Goal: Task Accomplishment & Management: Use online tool/utility

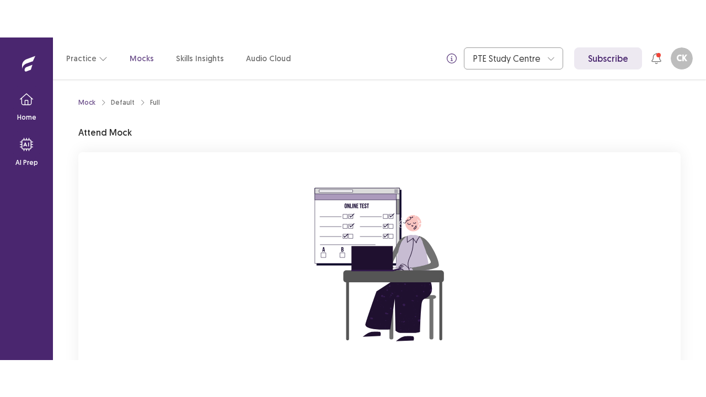
scroll to position [113, 0]
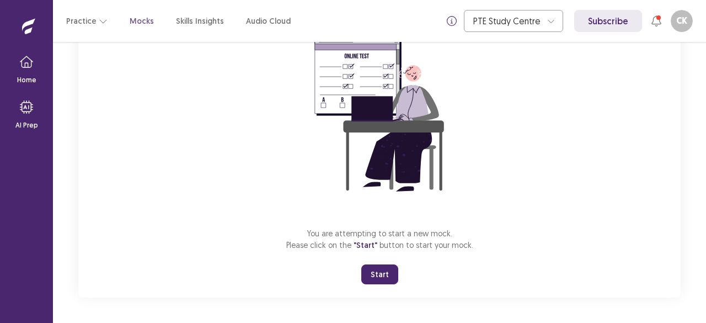
click at [393, 270] on button "Start" at bounding box center [379, 274] width 37 height 20
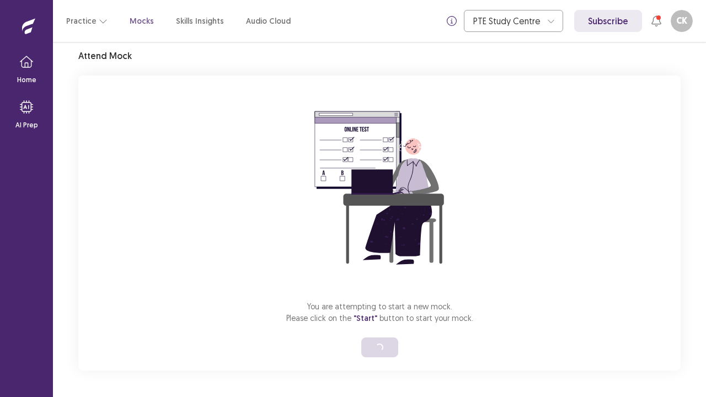
scroll to position [39, 0]
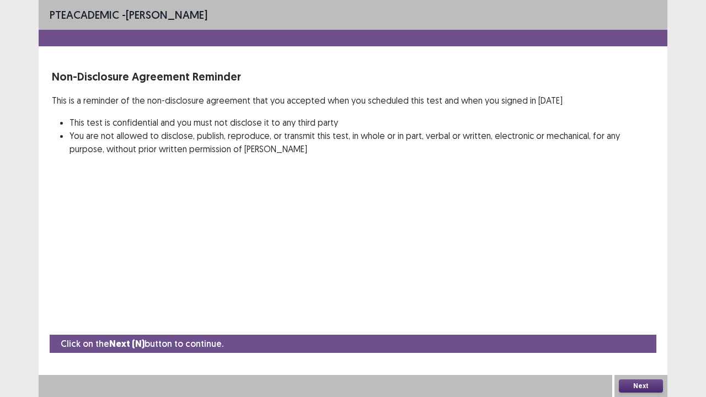
click at [633, 322] on button "Next" at bounding box center [641, 386] width 44 height 13
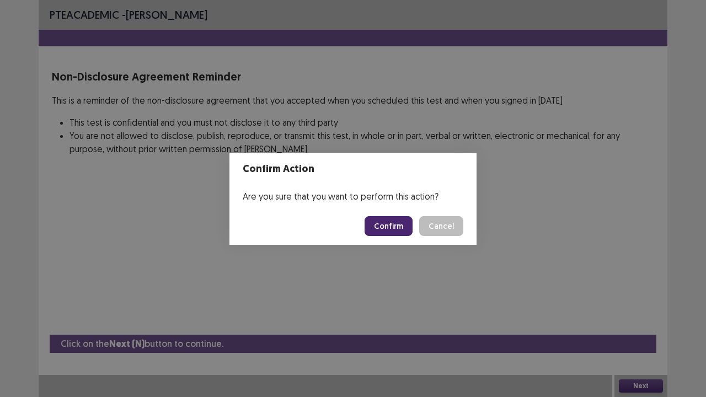
click at [399, 224] on button "Confirm" at bounding box center [389, 226] width 48 height 20
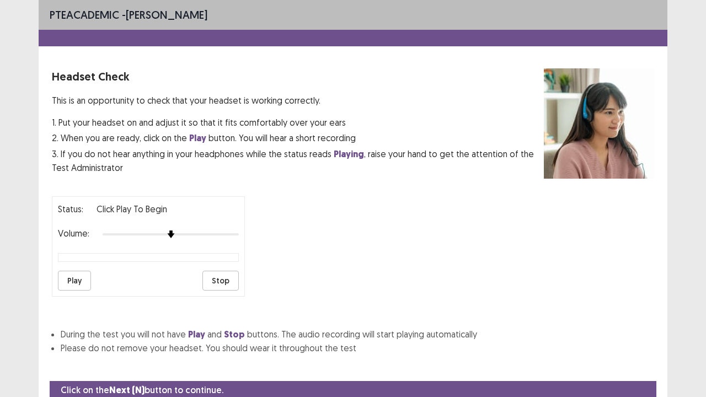
scroll to position [41, 0]
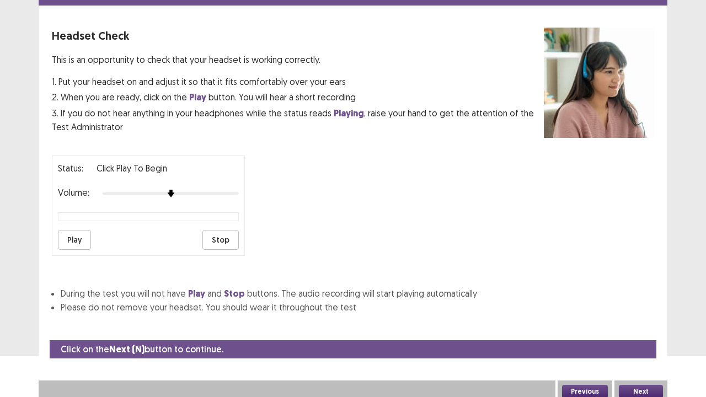
click at [635, 322] on button "Next" at bounding box center [641, 391] width 44 height 13
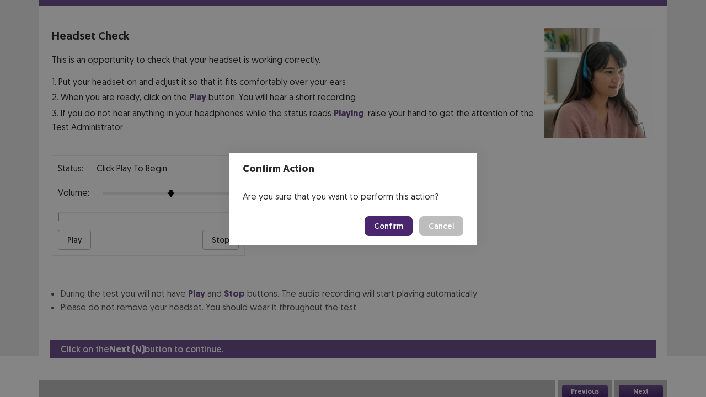
click at [387, 232] on button "Confirm" at bounding box center [389, 226] width 48 height 20
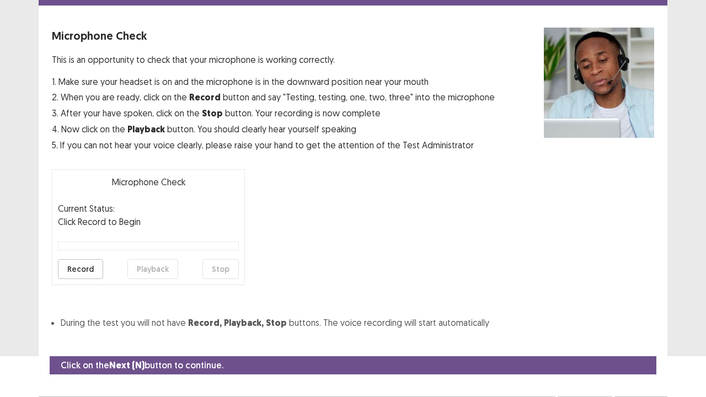
scroll to position [61, 0]
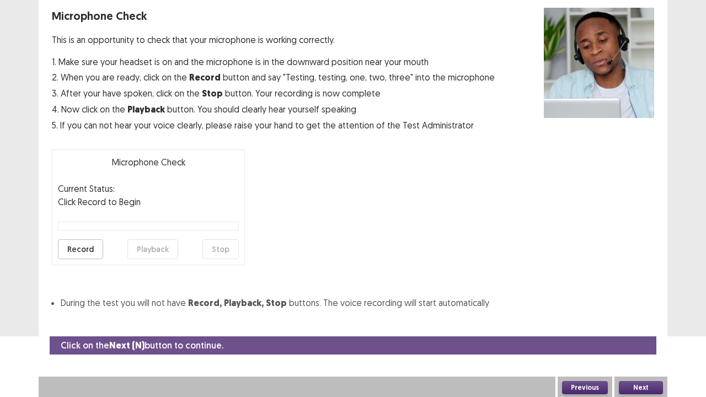
click at [621, 322] on button "Next" at bounding box center [641, 387] width 44 height 13
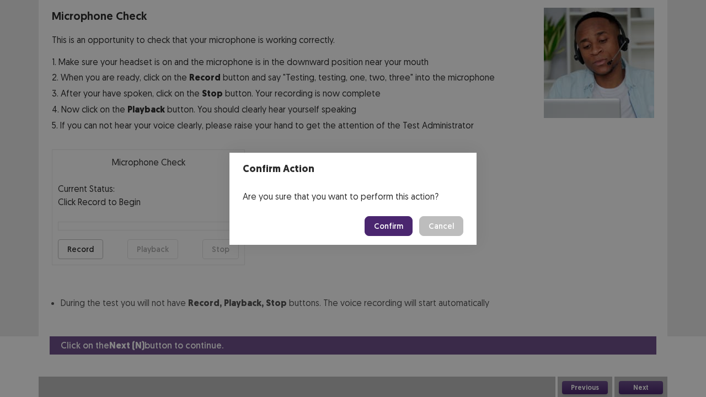
click at [403, 235] on button "Confirm" at bounding box center [389, 226] width 48 height 20
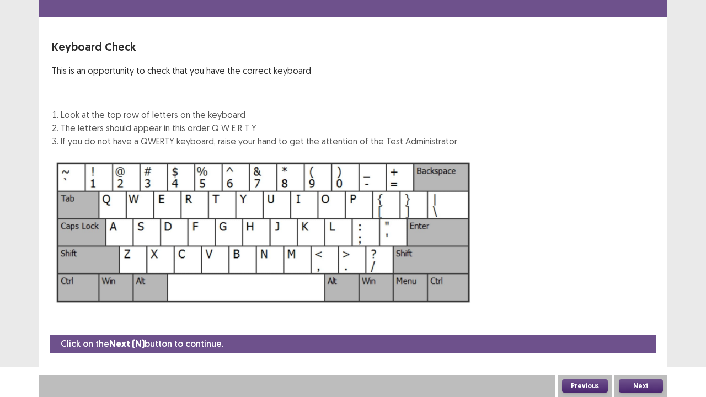
scroll to position [30, 0]
click at [649, 322] on button "Next" at bounding box center [641, 386] width 44 height 13
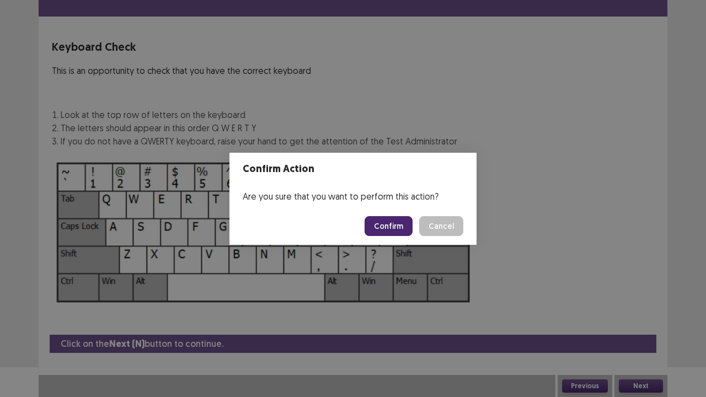
click at [644, 322] on div "Confirm Action Are you sure that you want to perform this action? Confirm Cancel" at bounding box center [353, 198] width 706 height 397
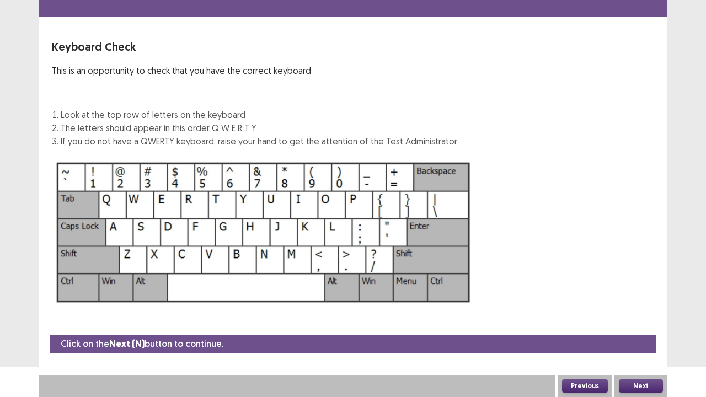
click at [661, 322] on button "Next" at bounding box center [641, 386] width 44 height 13
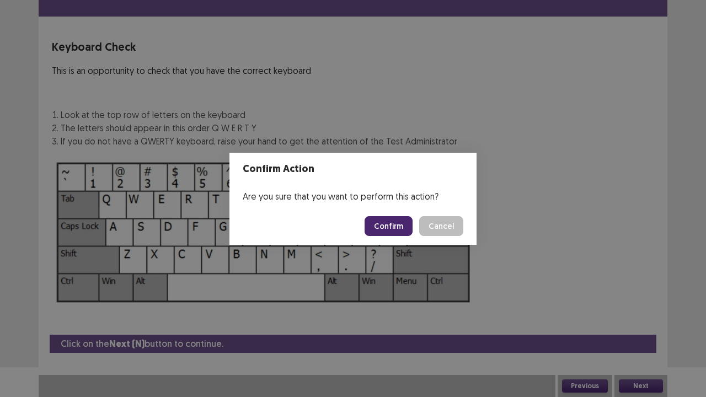
click at [382, 229] on button "Confirm" at bounding box center [389, 226] width 48 height 20
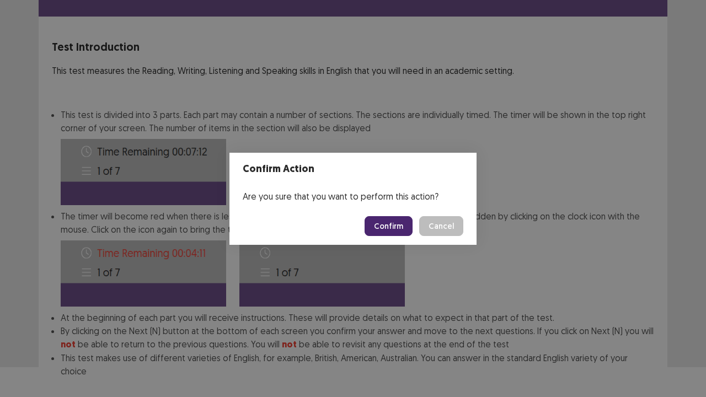
scroll to position [86, 0]
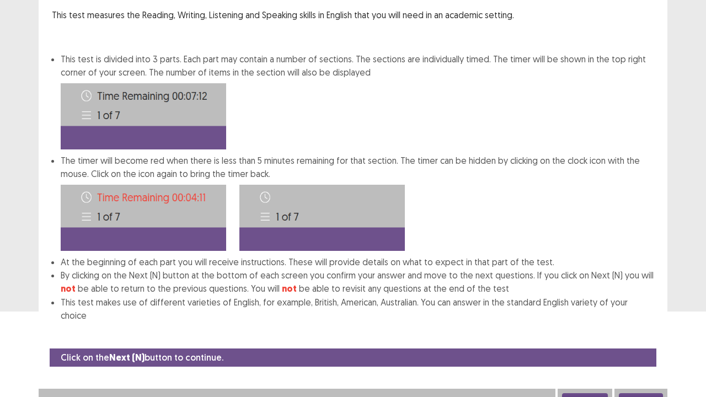
click at [620, 322] on div "Next" at bounding box center [641, 400] width 53 height 22
click at [622, 322] on button "Next" at bounding box center [641, 399] width 44 height 13
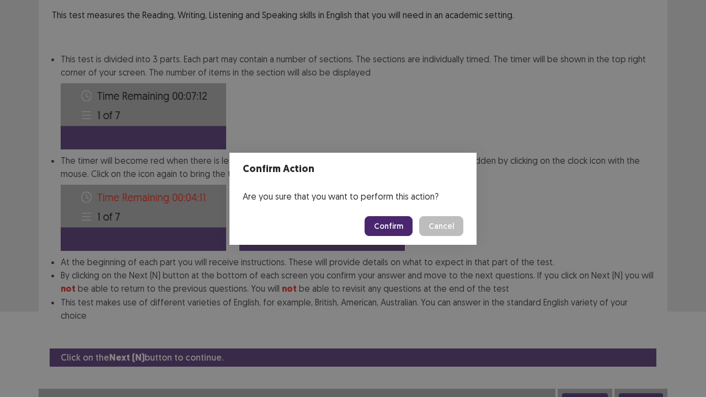
click at [386, 229] on button "Confirm" at bounding box center [389, 226] width 48 height 20
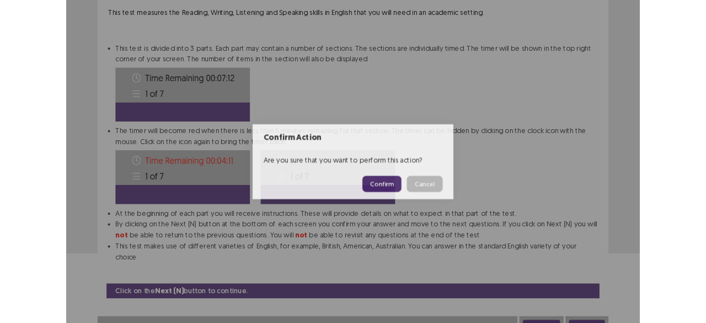
scroll to position [0, 0]
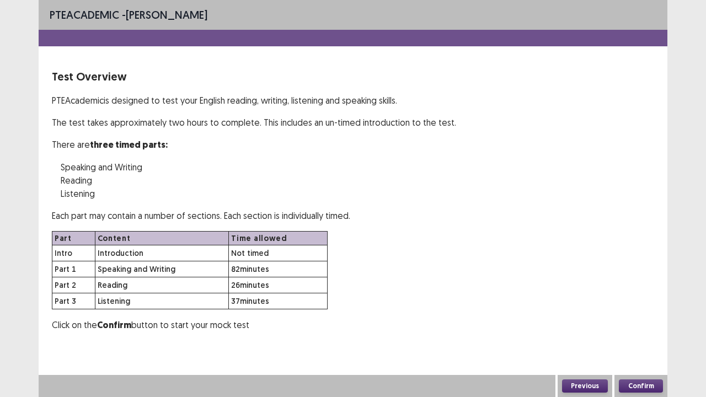
click at [627, 322] on button "Confirm" at bounding box center [641, 386] width 44 height 13
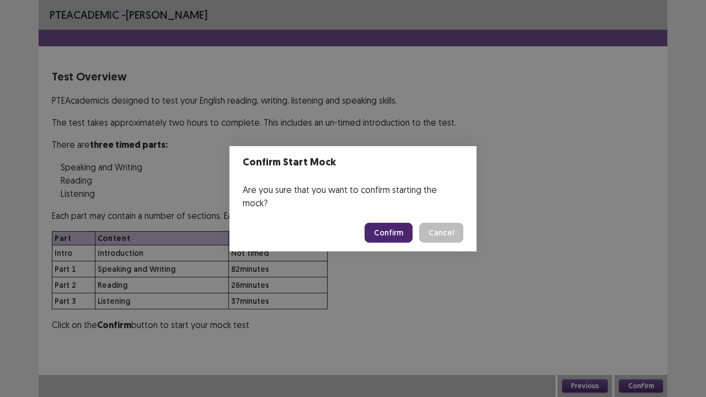
click at [391, 226] on button "Confirm" at bounding box center [389, 233] width 48 height 20
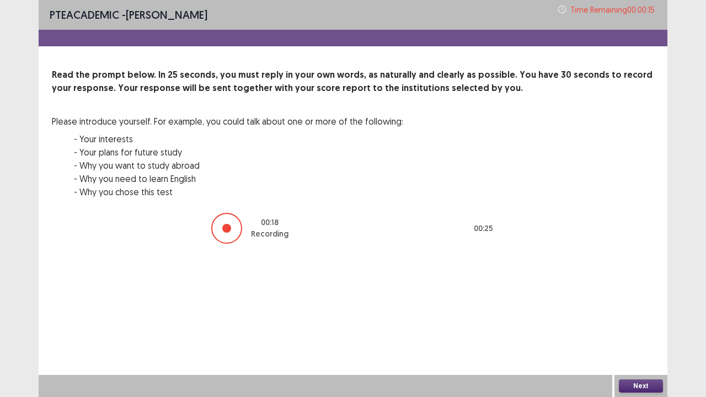
click at [627, 322] on button "Next" at bounding box center [641, 386] width 44 height 13
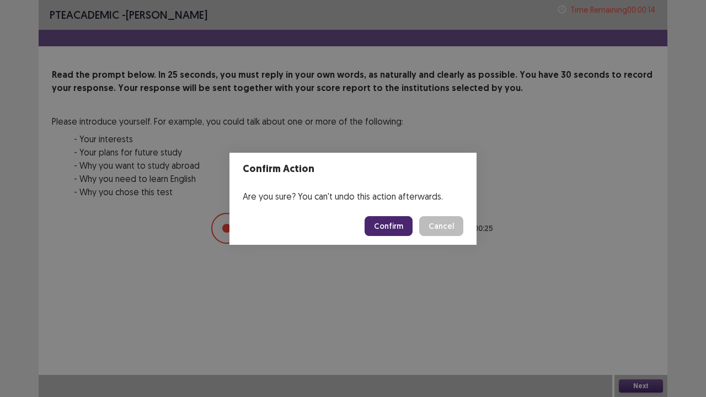
click at [398, 223] on button "Confirm" at bounding box center [389, 226] width 48 height 20
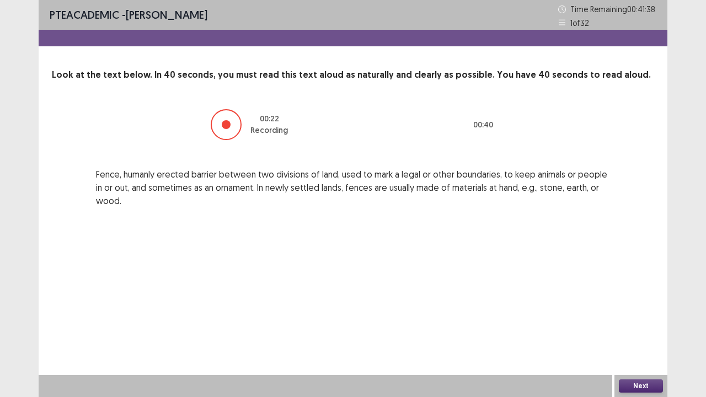
click at [639, 322] on button "Next" at bounding box center [641, 386] width 44 height 13
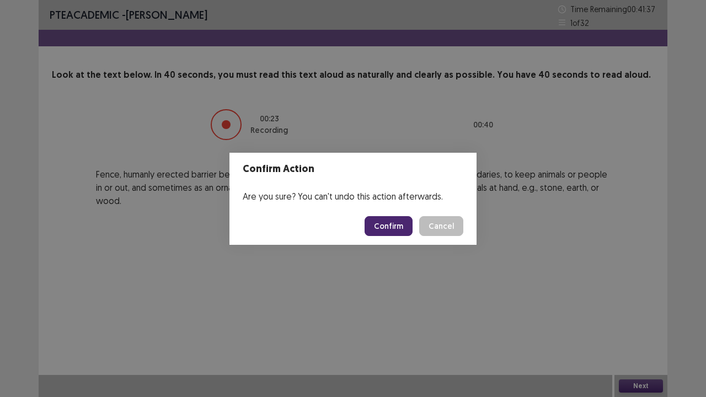
click at [386, 222] on button "Confirm" at bounding box center [389, 226] width 48 height 20
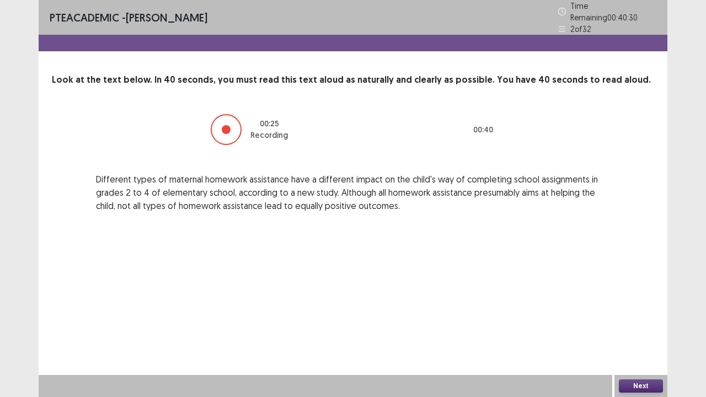
click at [630, 322] on button "Next" at bounding box center [641, 386] width 44 height 13
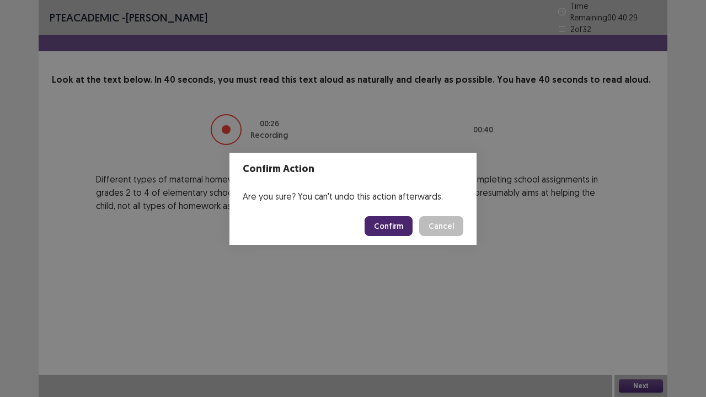
click at [388, 224] on button "Confirm" at bounding box center [389, 226] width 48 height 20
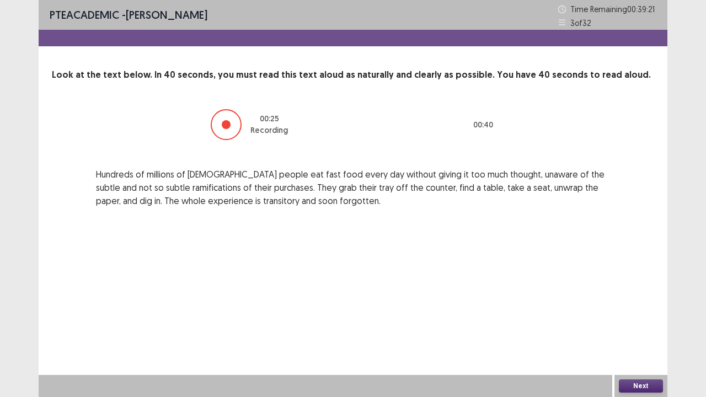
click at [638, 322] on div "Next" at bounding box center [641, 386] width 53 height 22
click at [636, 322] on button "Next" at bounding box center [641, 386] width 44 height 13
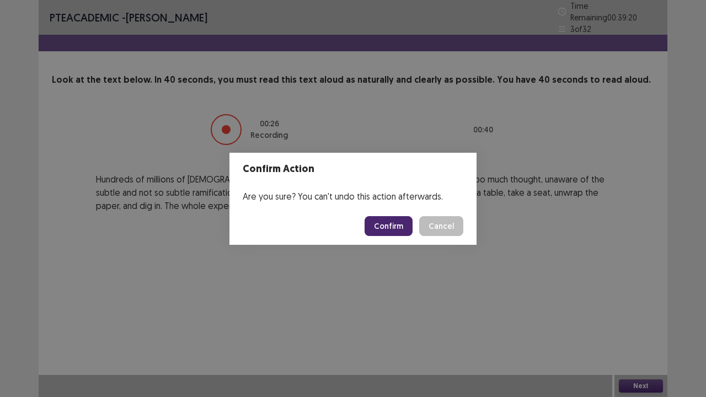
click at [392, 225] on button "Confirm" at bounding box center [389, 226] width 48 height 20
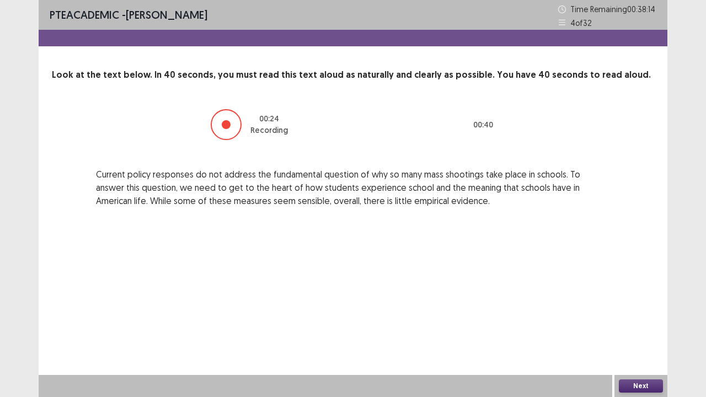
click at [638, 322] on button "Next" at bounding box center [641, 386] width 44 height 13
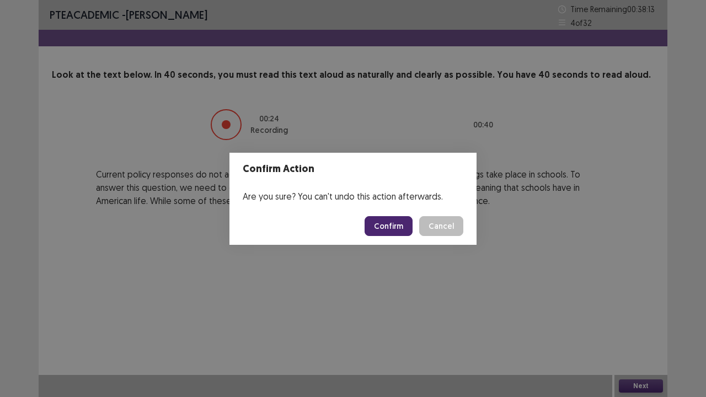
click at [394, 222] on button "Confirm" at bounding box center [389, 226] width 48 height 20
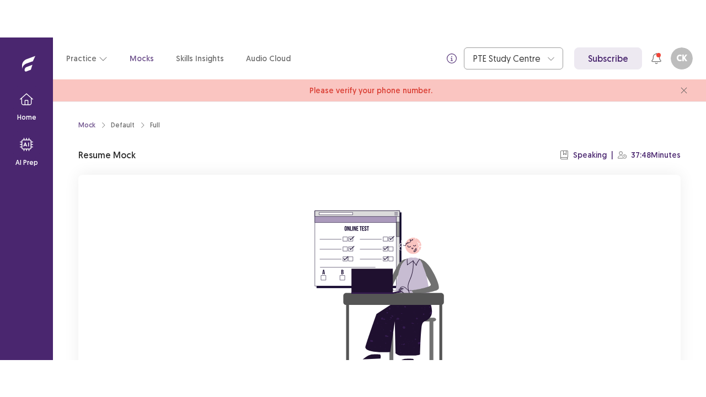
scroll to position [135, 0]
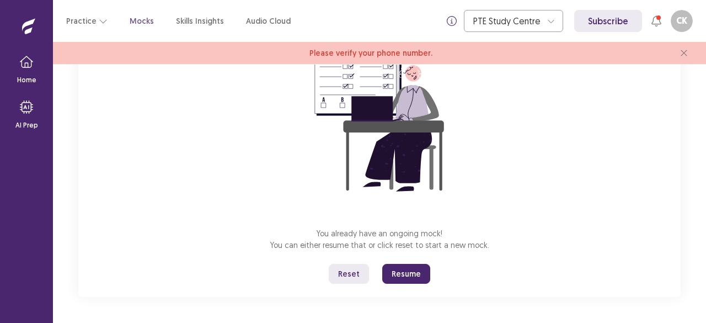
click at [418, 270] on button "Resume" at bounding box center [406, 274] width 48 height 20
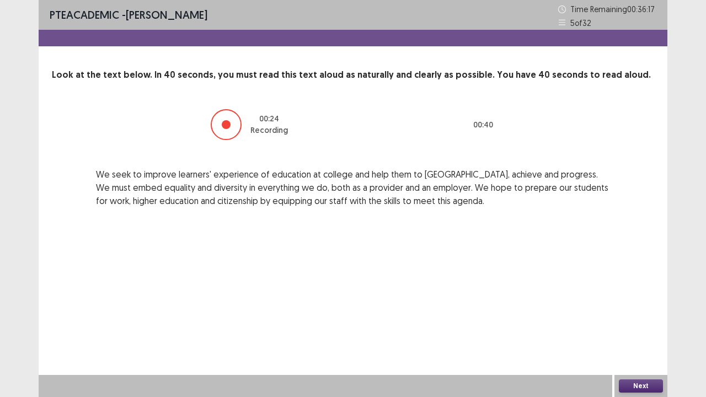
click at [631, 322] on button "Next" at bounding box center [641, 386] width 44 height 13
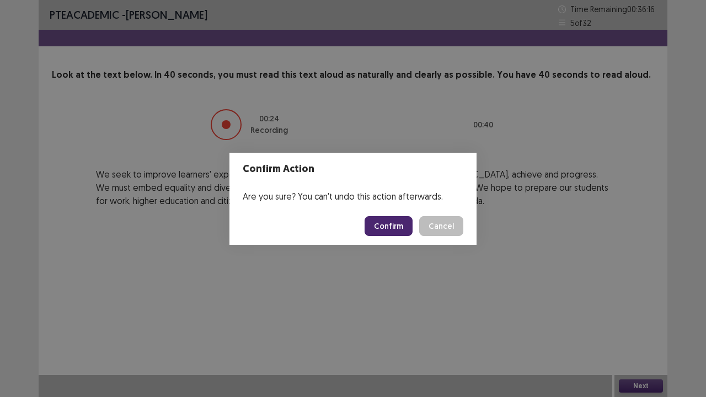
click at [393, 227] on button "Confirm" at bounding box center [389, 226] width 48 height 20
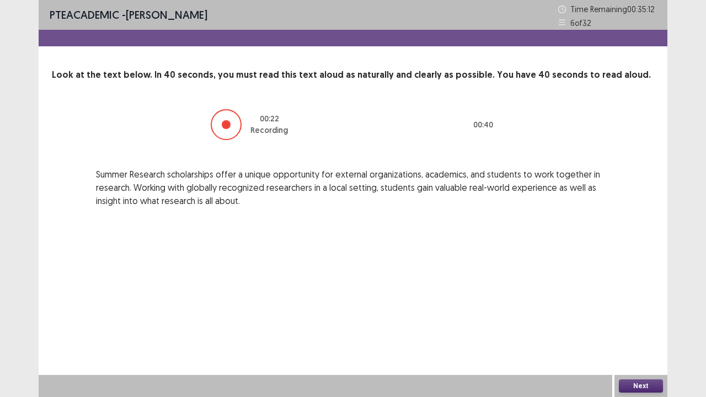
click at [633, 322] on button "Next" at bounding box center [641, 386] width 44 height 13
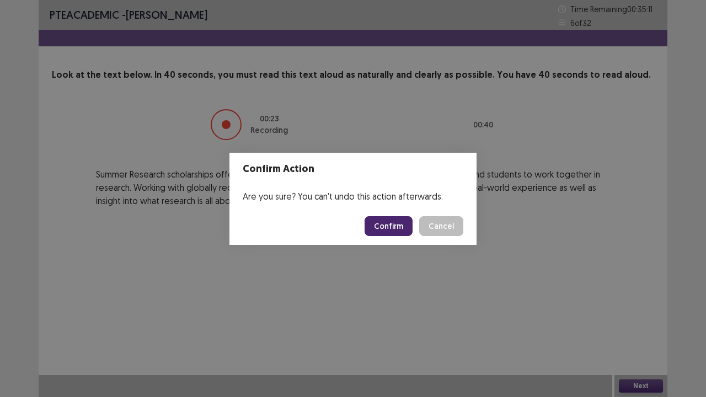
click at [398, 234] on button "Confirm" at bounding box center [389, 226] width 48 height 20
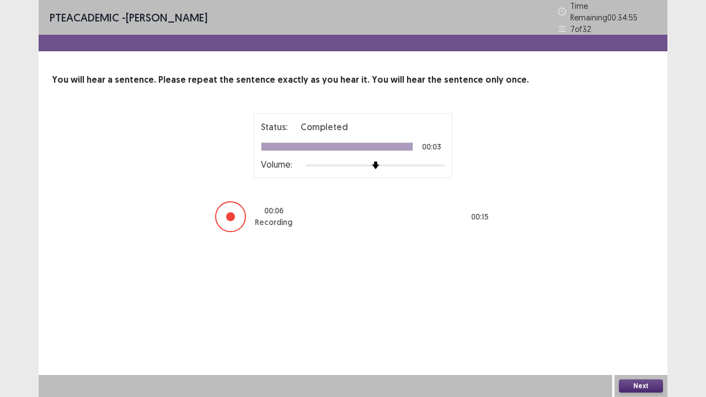
click at [652, 322] on button "Next" at bounding box center [641, 386] width 44 height 13
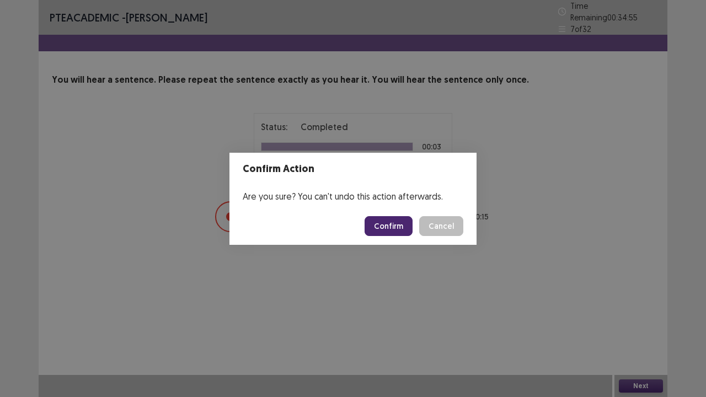
click at [389, 217] on button "Confirm" at bounding box center [389, 226] width 48 height 20
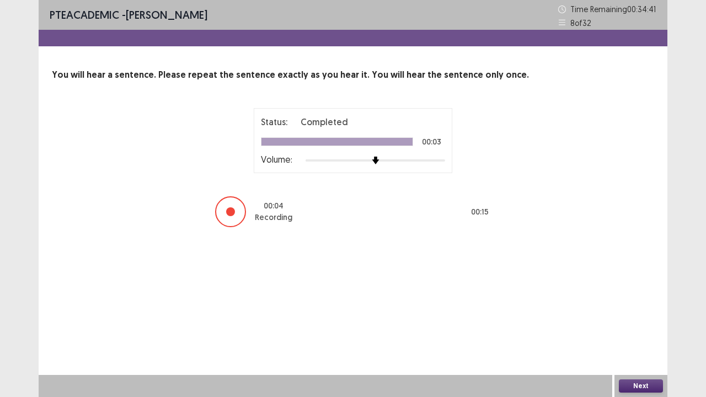
click at [633, 322] on button "Next" at bounding box center [641, 386] width 44 height 13
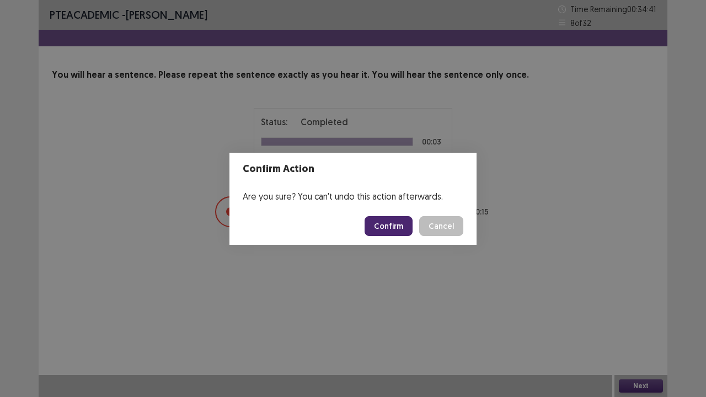
click at [397, 217] on footer "Confirm Cancel" at bounding box center [352, 226] width 247 height 38
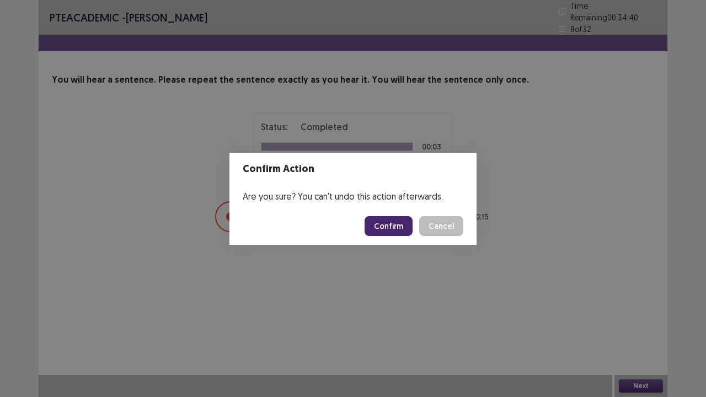
click at [397, 226] on button "Confirm" at bounding box center [389, 226] width 48 height 20
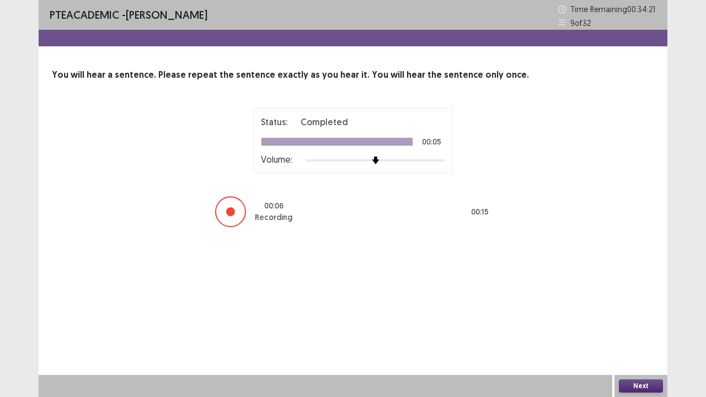
click at [637, 322] on button "Next" at bounding box center [641, 386] width 44 height 13
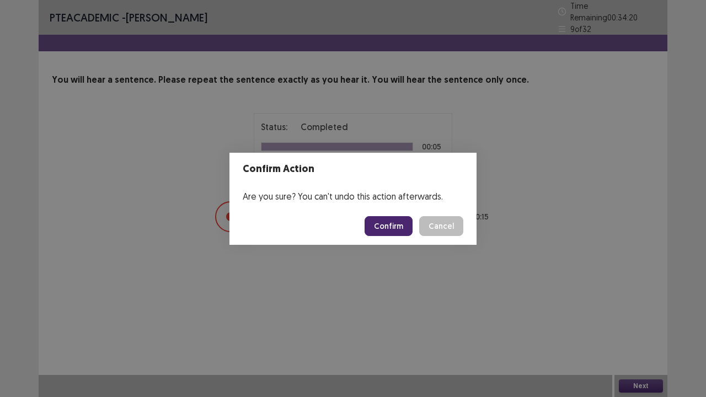
click at [401, 229] on button "Confirm" at bounding box center [389, 226] width 48 height 20
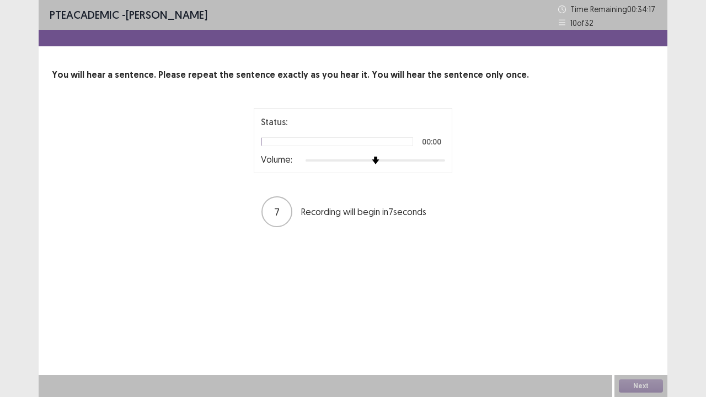
click at [442, 161] on div at bounding box center [376, 160] width 140 height 9
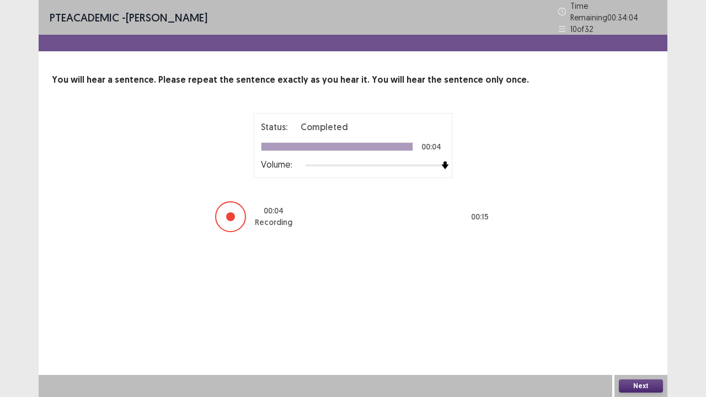
click at [642, 322] on button "Next" at bounding box center [641, 386] width 44 height 13
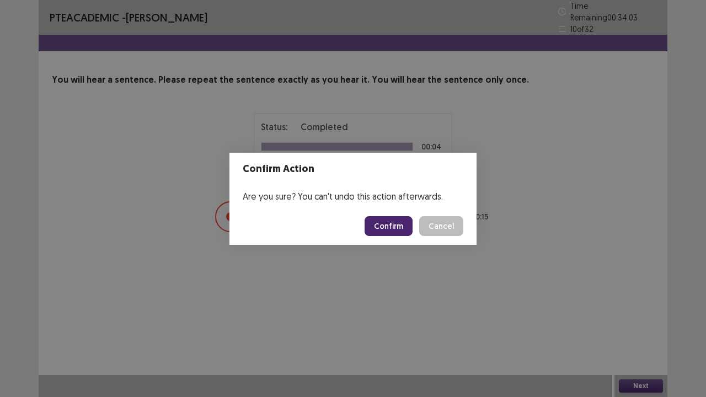
click at [401, 225] on button "Confirm" at bounding box center [389, 226] width 48 height 20
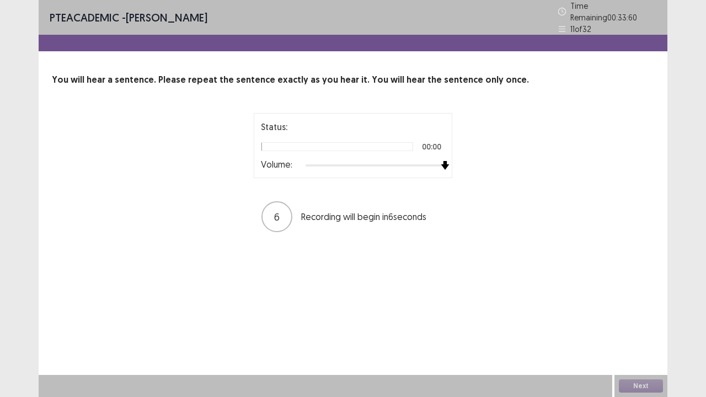
click at [443, 161] on div at bounding box center [376, 165] width 140 height 9
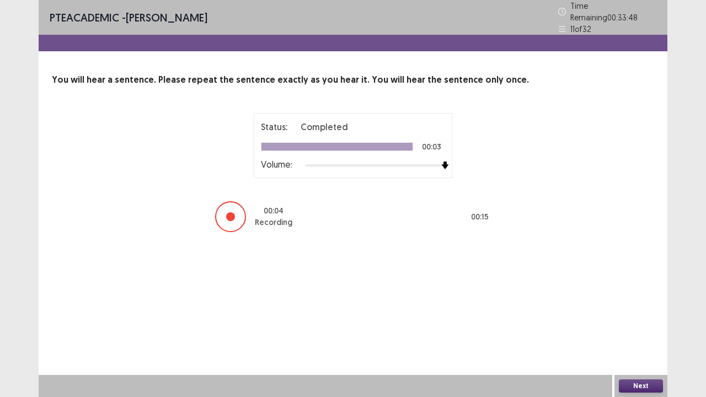
click at [637, 322] on div "Next" at bounding box center [641, 386] width 53 height 22
click at [638, 322] on button "Next" at bounding box center [641, 386] width 44 height 13
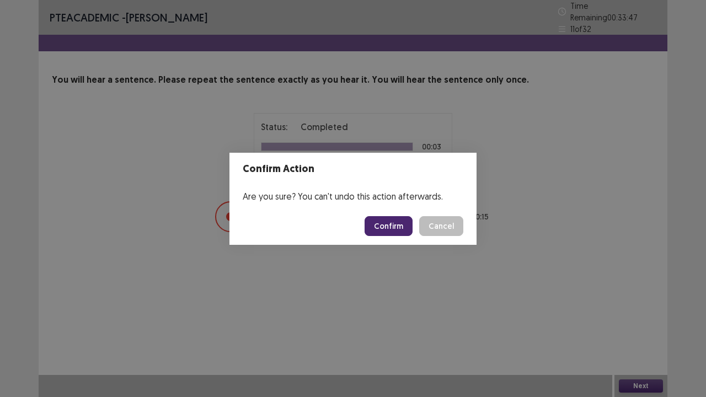
click at [396, 216] on button "Confirm" at bounding box center [389, 226] width 48 height 20
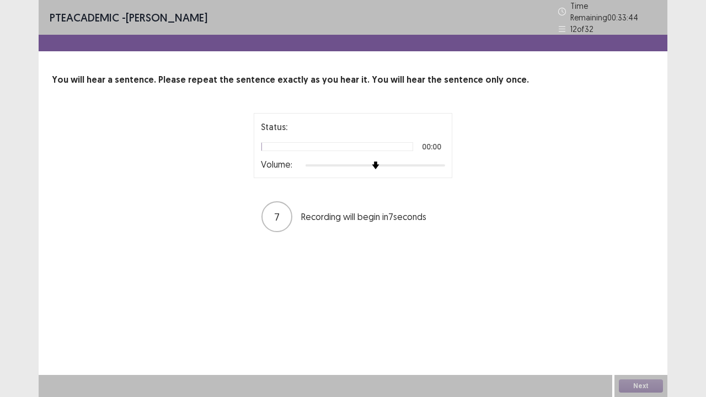
click at [441, 161] on div at bounding box center [376, 165] width 140 height 9
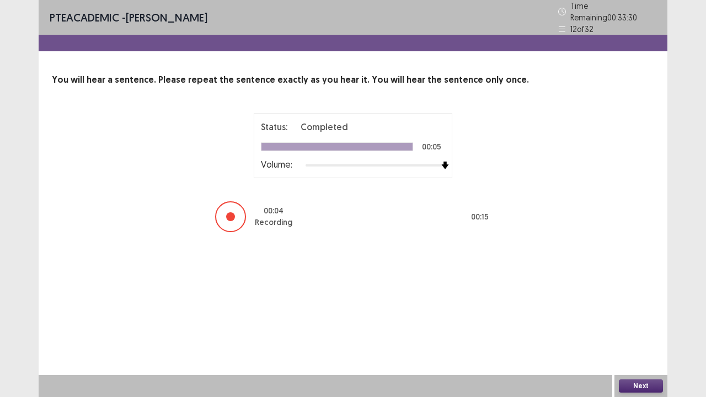
click at [638, 322] on button "Next" at bounding box center [641, 386] width 44 height 13
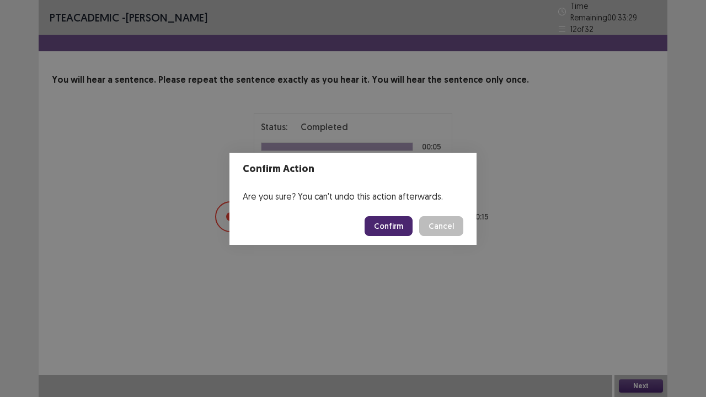
click at [378, 218] on button "Confirm" at bounding box center [389, 226] width 48 height 20
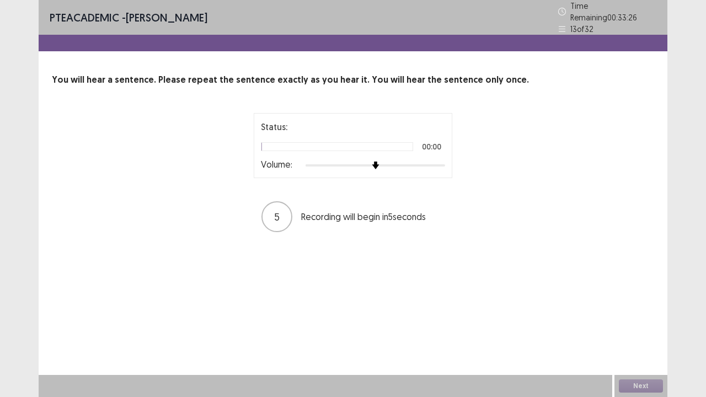
click at [441, 161] on div at bounding box center [376, 165] width 140 height 9
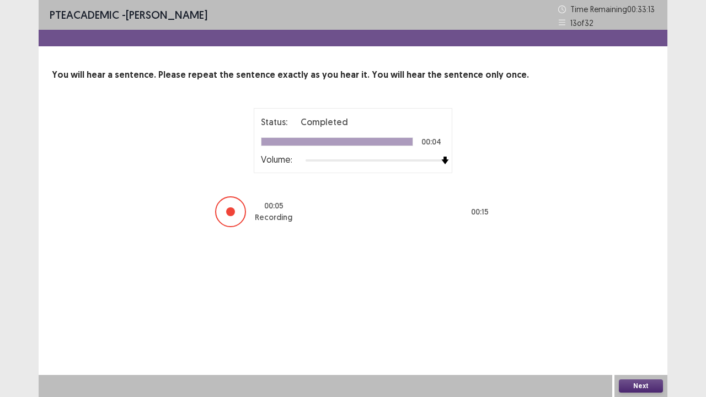
click at [642, 322] on button "Next" at bounding box center [641, 386] width 44 height 13
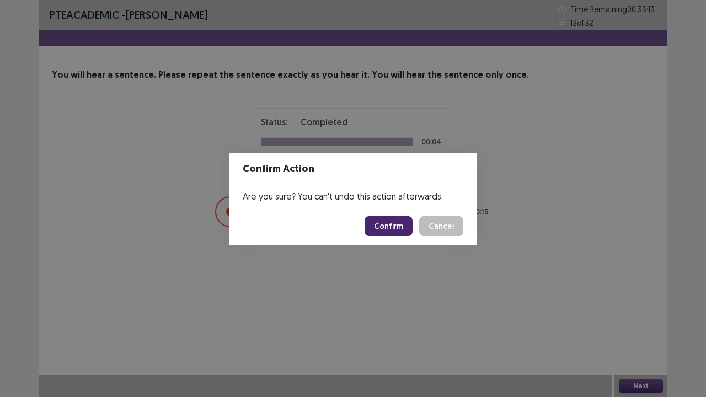
click at [388, 223] on button "Confirm" at bounding box center [389, 226] width 48 height 20
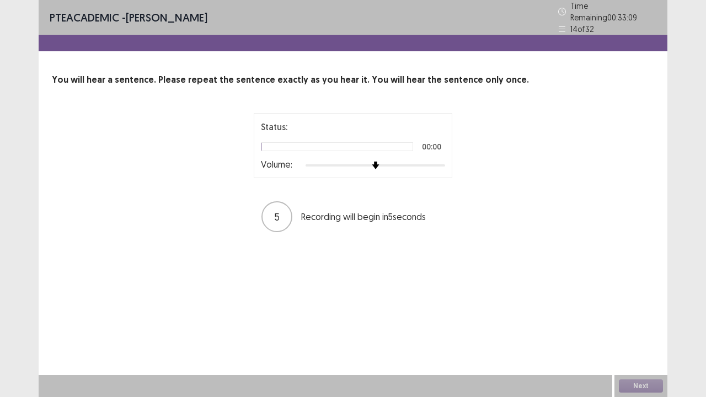
click at [442, 161] on div at bounding box center [376, 165] width 140 height 9
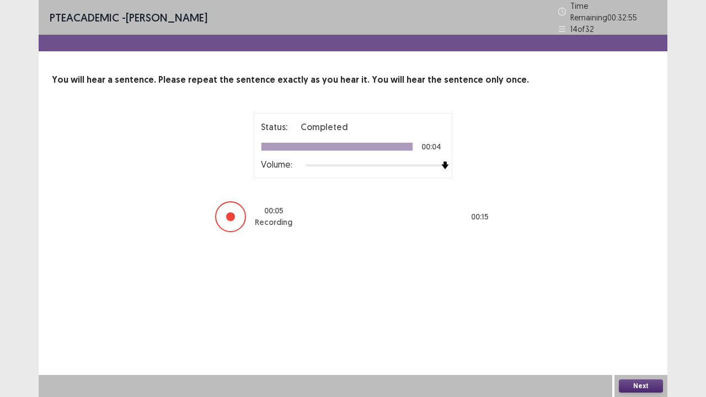
click at [638, 322] on button "Next" at bounding box center [641, 386] width 44 height 13
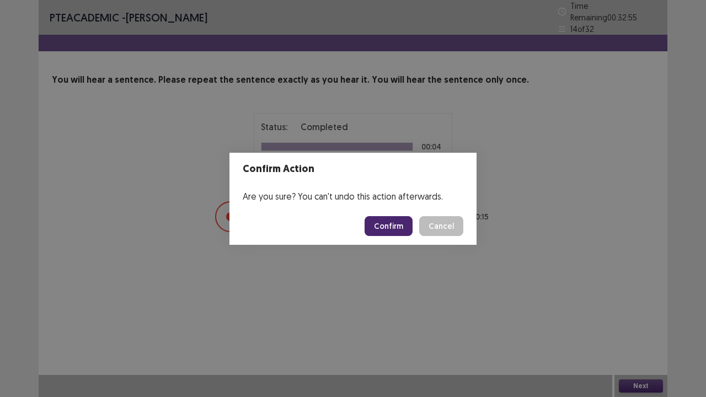
click at [401, 225] on button "Confirm" at bounding box center [389, 226] width 48 height 20
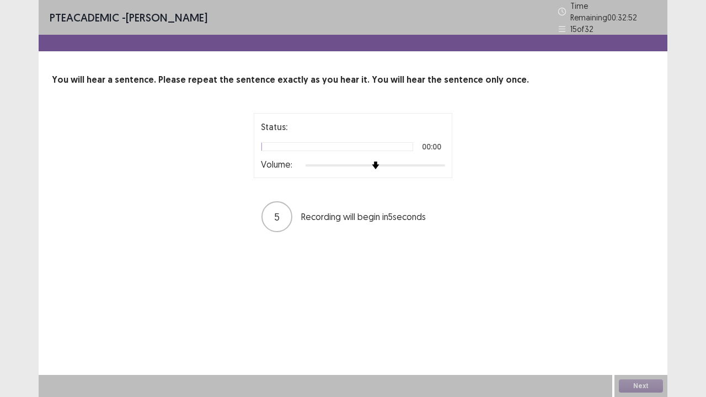
click at [444, 162] on div at bounding box center [376, 165] width 140 height 9
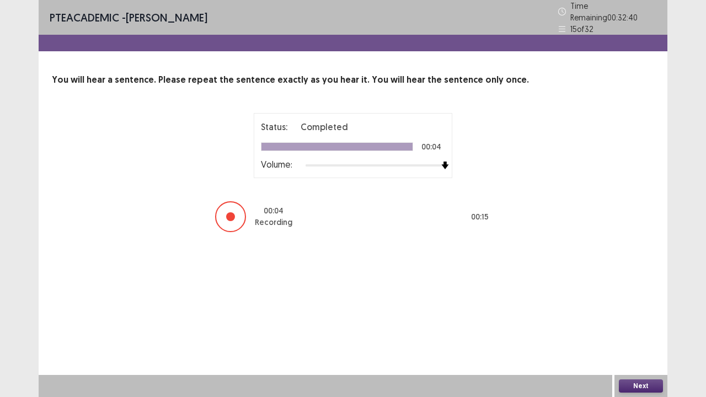
click at [653, 322] on button "Next" at bounding box center [641, 386] width 44 height 13
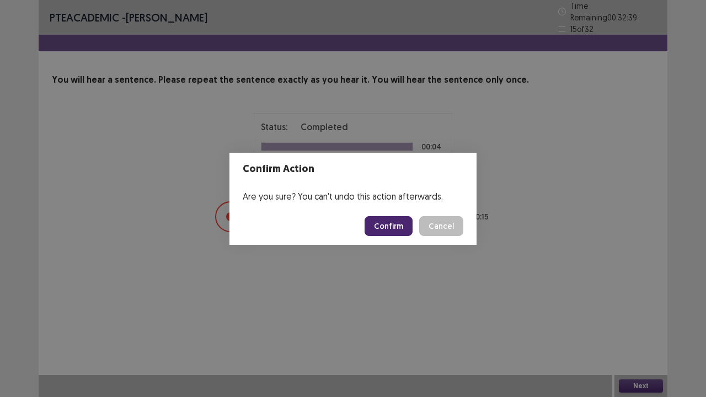
click at [406, 223] on button "Confirm" at bounding box center [389, 226] width 48 height 20
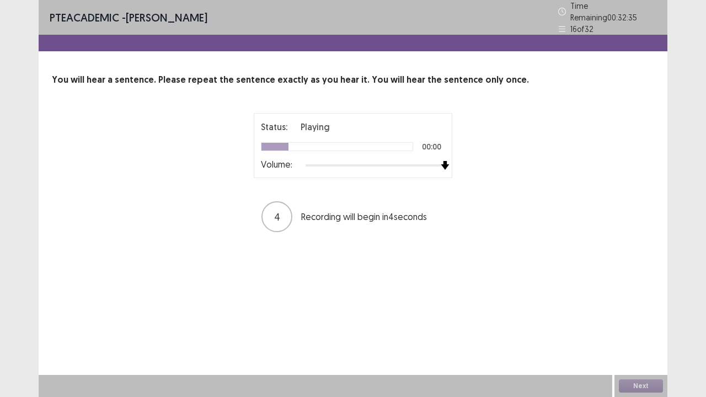
click at [444, 161] on div at bounding box center [376, 165] width 140 height 9
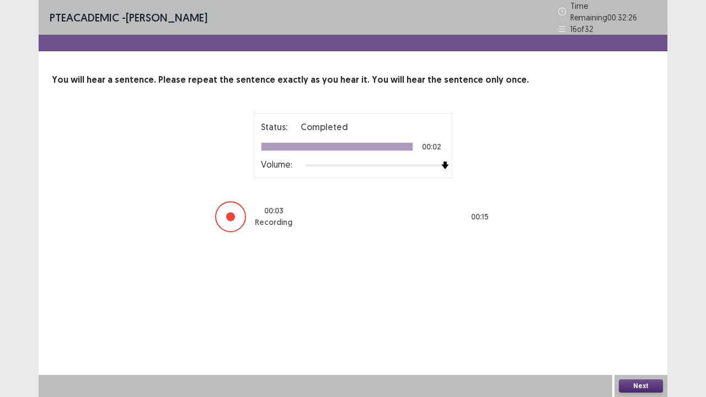
click at [632, 322] on button "Next" at bounding box center [641, 386] width 44 height 13
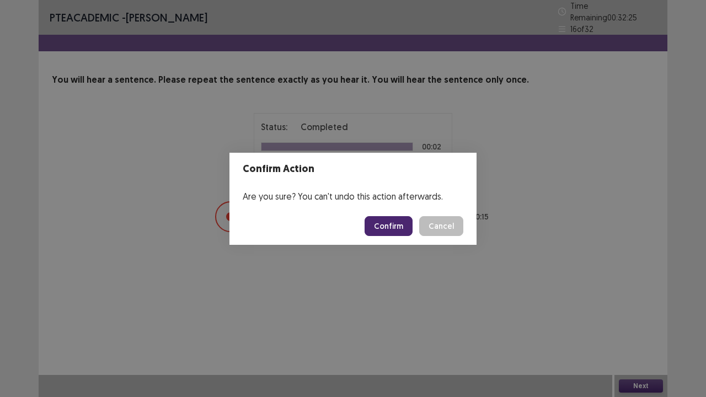
click at [401, 232] on button "Confirm" at bounding box center [389, 226] width 48 height 20
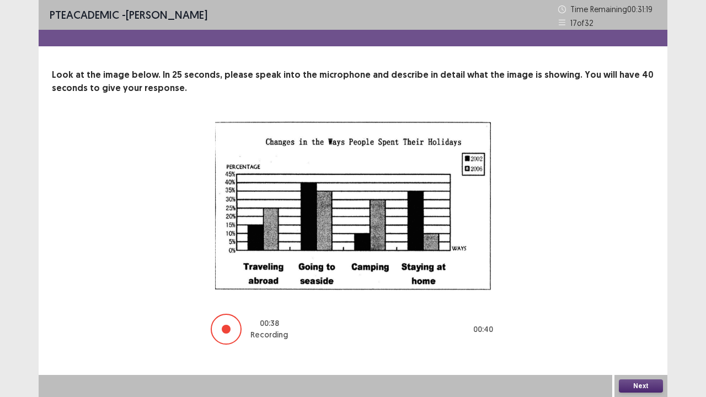
click at [661, 322] on div "Next" at bounding box center [641, 386] width 53 height 22
click at [645, 322] on button "Next" at bounding box center [641, 386] width 44 height 13
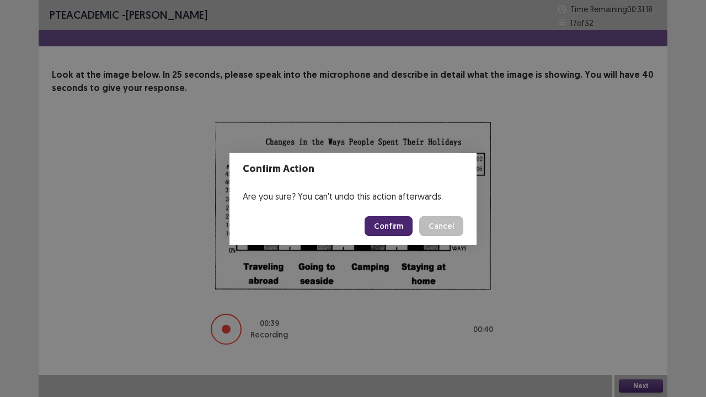
click at [404, 234] on button "Confirm" at bounding box center [389, 226] width 48 height 20
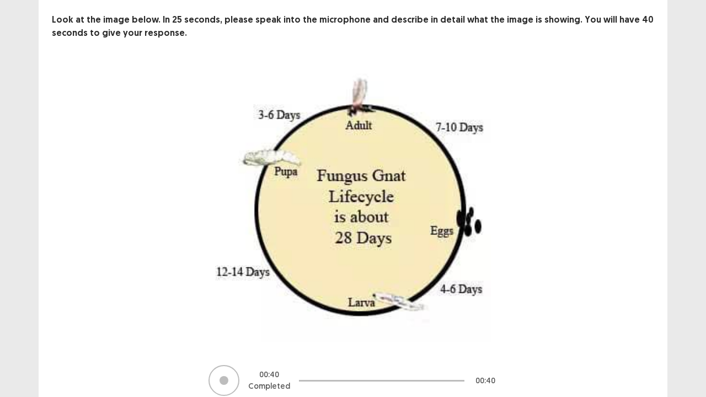
scroll to position [104, 0]
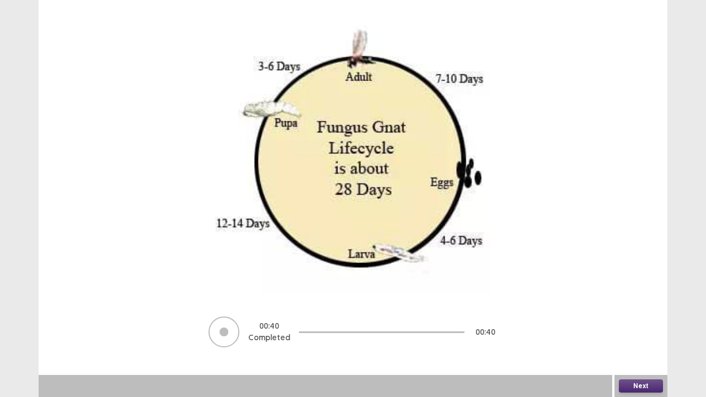
click at [645, 322] on button "Next" at bounding box center [641, 386] width 44 height 13
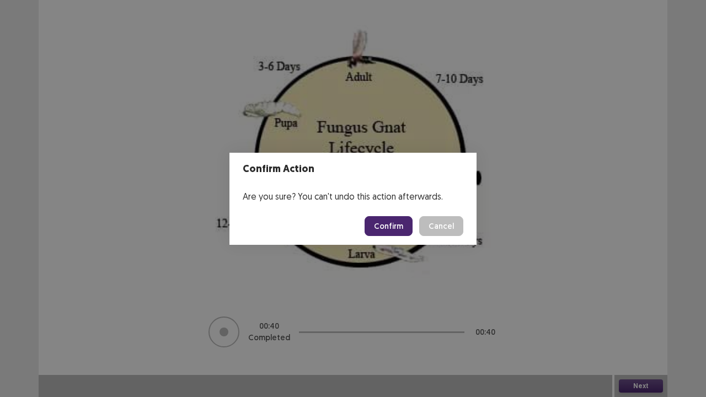
click at [399, 229] on button "Confirm" at bounding box center [389, 226] width 48 height 20
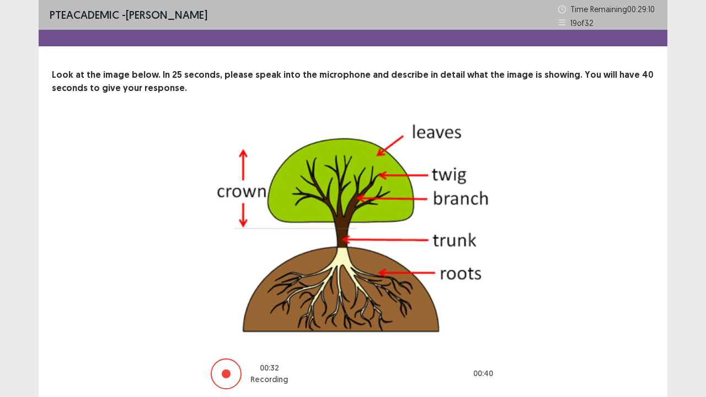
scroll to position [41, 0]
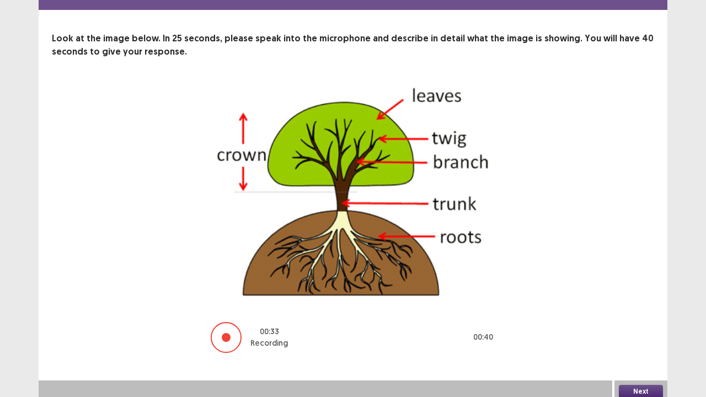
click at [640, 322] on button "Next" at bounding box center [641, 391] width 44 height 13
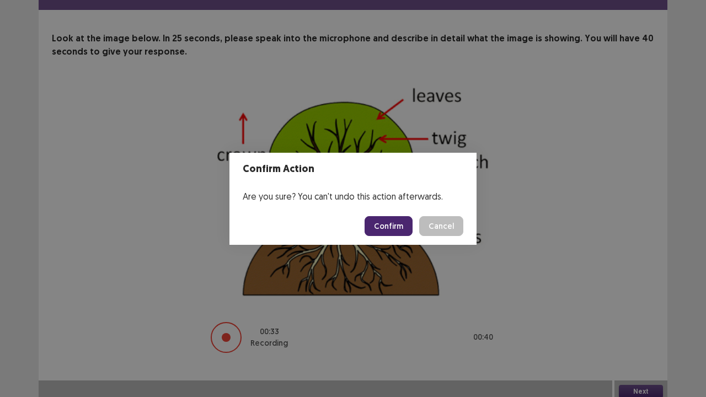
click at [405, 235] on button "Confirm" at bounding box center [389, 226] width 48 height 20
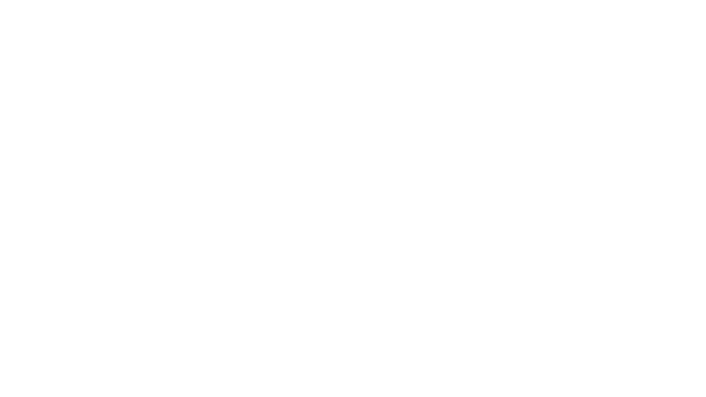
scroll to position [0, 0]
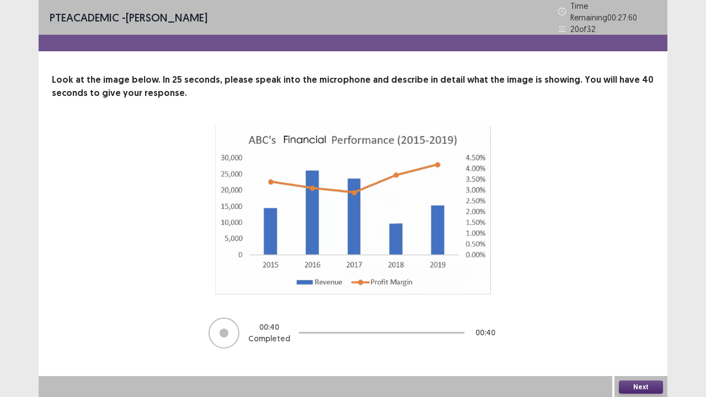
click at [630, 322] on button "Next" at bounding box center [641, 387] width 44 height 13
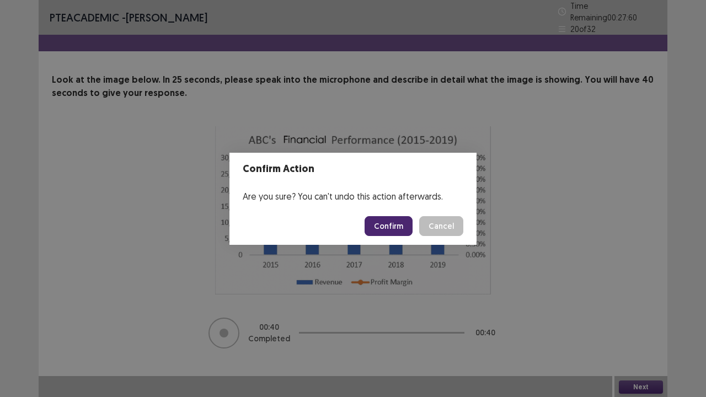
click at [386, 226] on button "Confirm" at bounding box center [389, 226] width 48 height 20
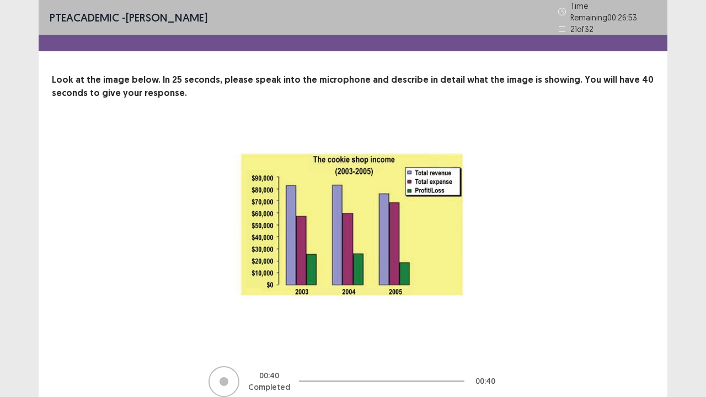
scroll to position [45, 0]
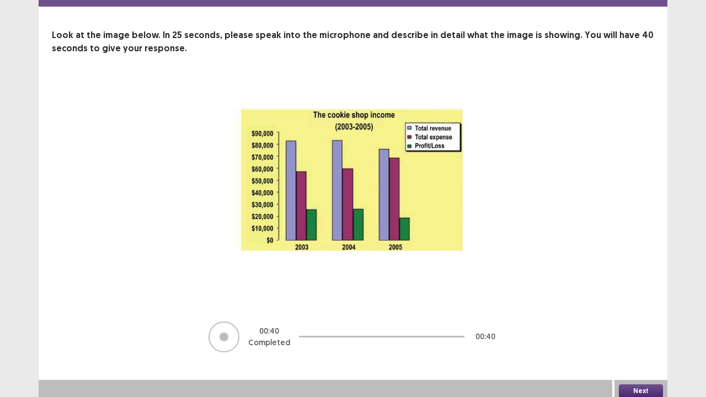
click at [641, 322] on button "Next" at bounding box center [641, 391] width 44 height 13
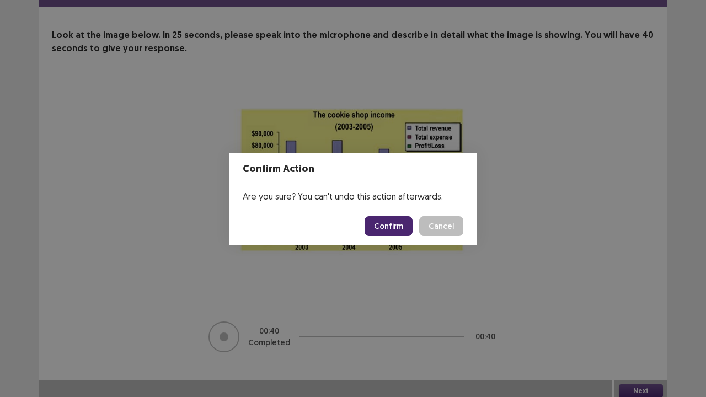
click at [396, 222] on button "Confirm" at bounding box center [389, 226] width 48 height 20
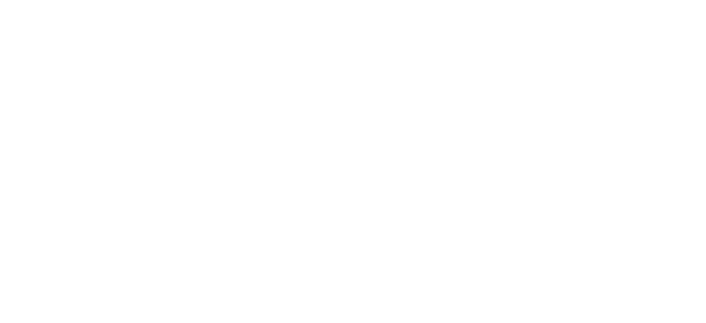
scroll to position [0, 0]
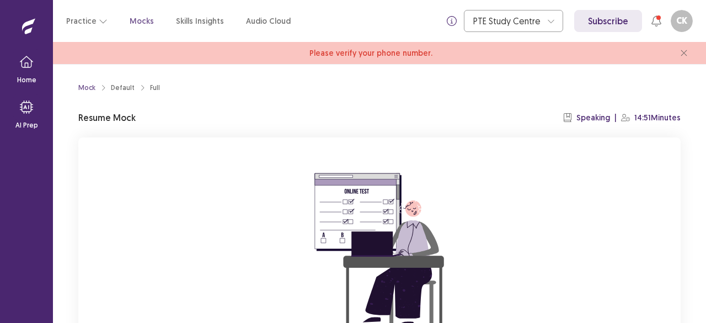
scroll to position [110, 0]
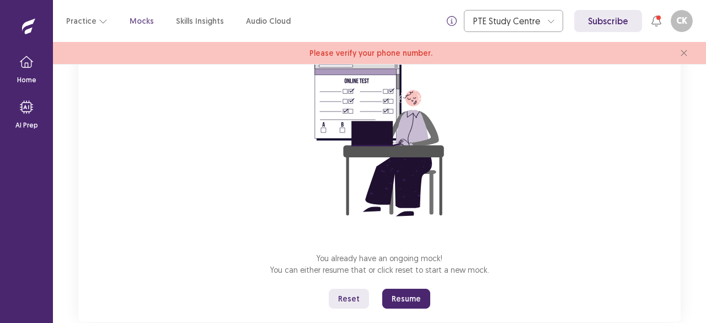
click at [401, 298] on button "Resume" at bounding box center [406, 299] width 48 height 20
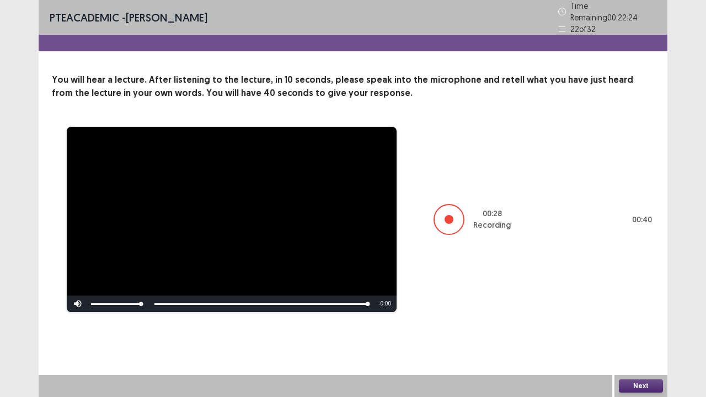
click at [628, 322] on button "Next" at bounding box center [641, 386] width 44 height 13
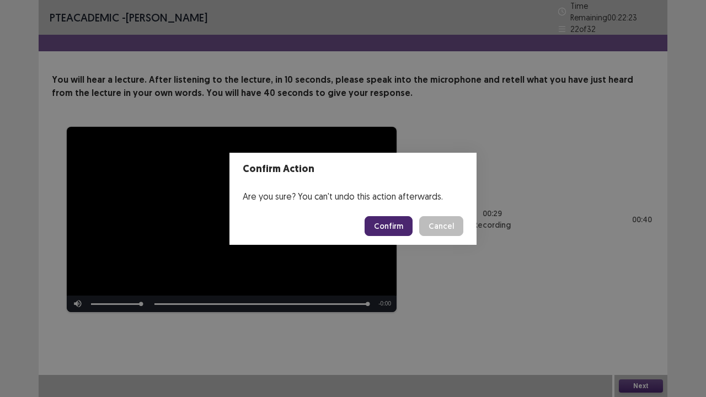
click at [401, 224] on button "Confirm" at bounding box center [389, 226] width 48 height 20
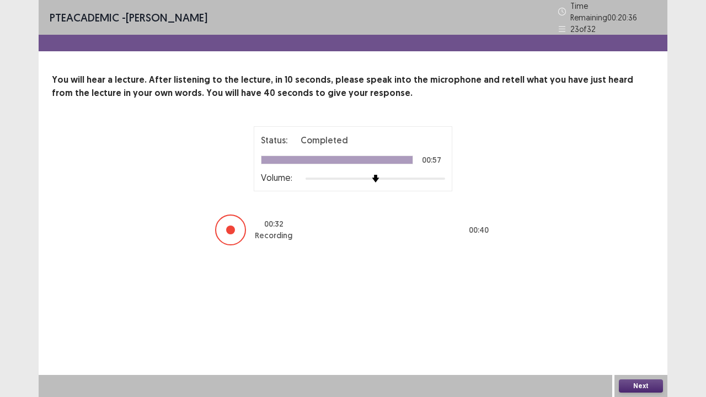
click at [654, 322] on div "Next" at bounding box center [641, 386] width 53 height 22
click at [651, 322] on button "Next" at bounding box center [641, 386] width 44 height 13
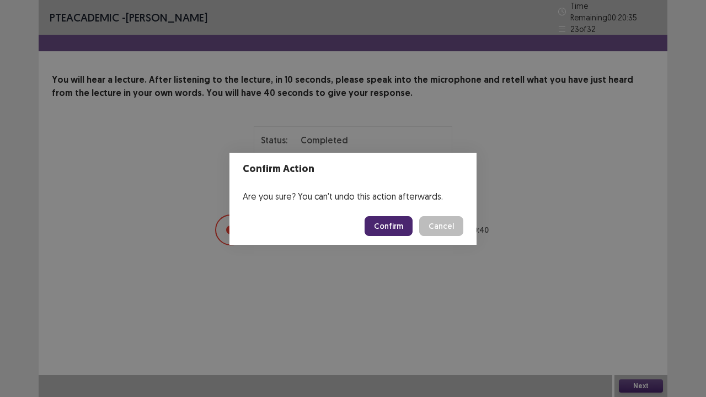
click at [389, 231] on button "Confirm" at bounding box center [389, 226] width 48 height 20
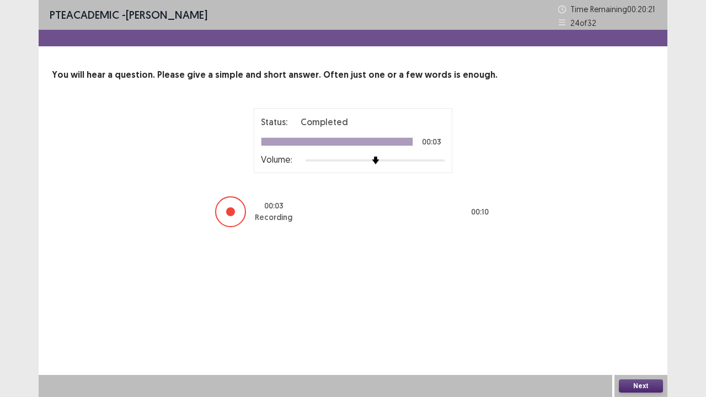
click at [633, 322] on button "Next" at bounding box center [641, 386] width 44 height 13
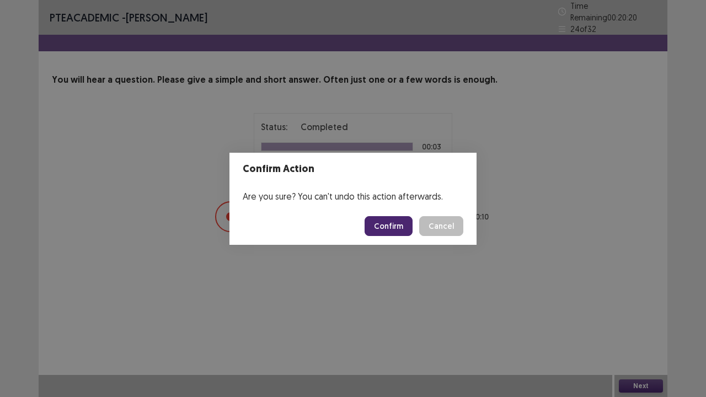
click at [395, 224] on button "Confirm" at bounding box center [389, 226] width 48 height 20
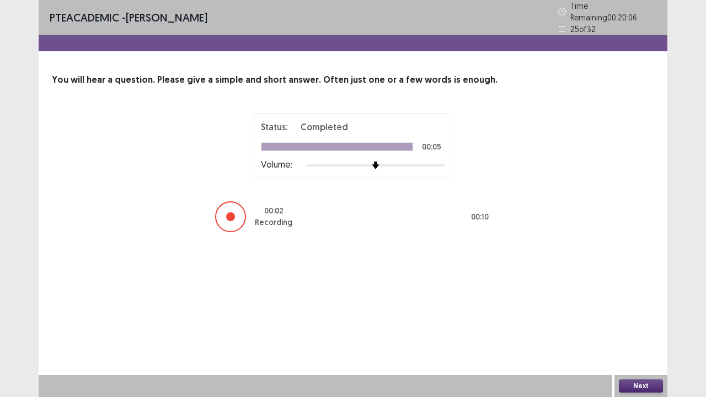
click at [633, 322] on button "Next" at bounding box center [641, 386] width 44 height 13
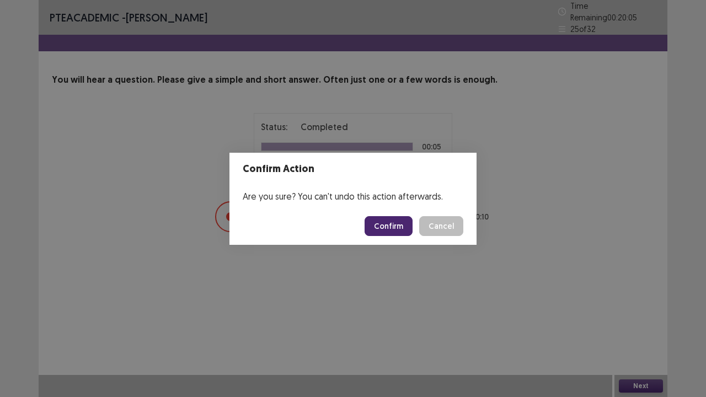
click at [389, 222] on button "Confirm" at bounding box center [389, 226] width 48 height 20
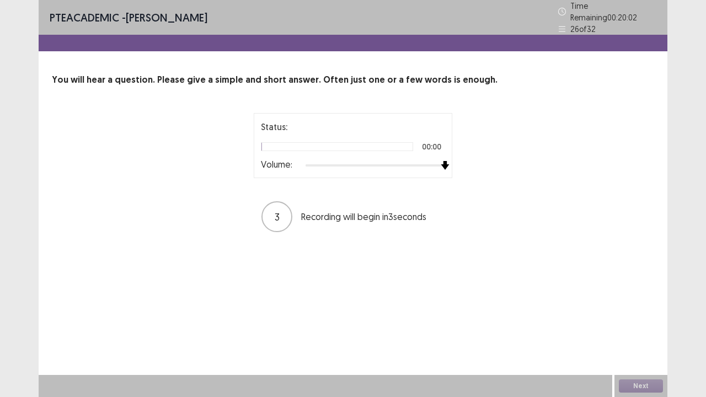
click at [442, 163] on div at bounding box center [376, 165] width 140 height 9
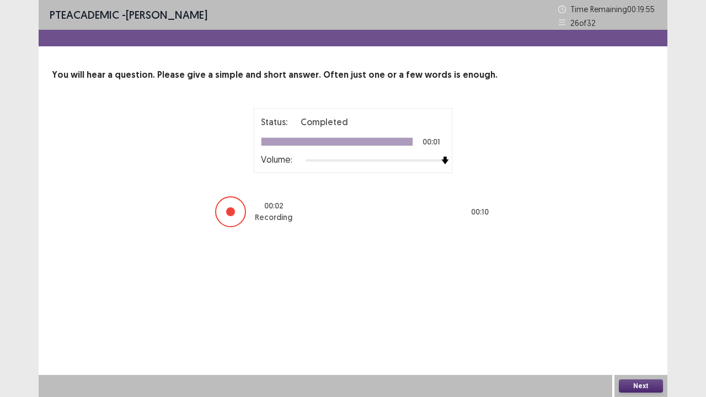
click at [634, 322] on button "Next" at bounding box center [641, 386] width 44 height 13
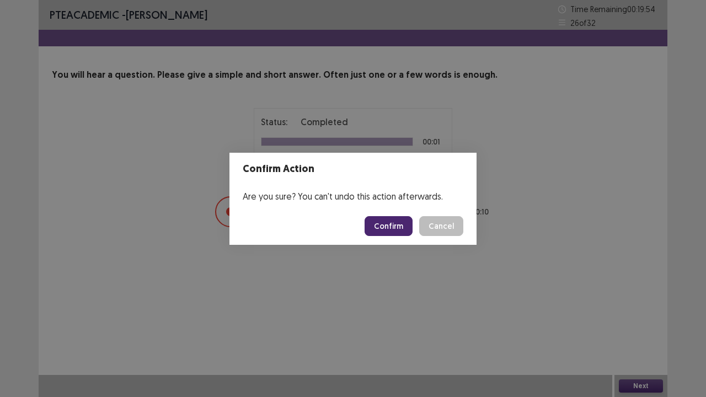
click at [395, 223] on button "Confirm" at bounding box center [389, 226] width 48 height 20
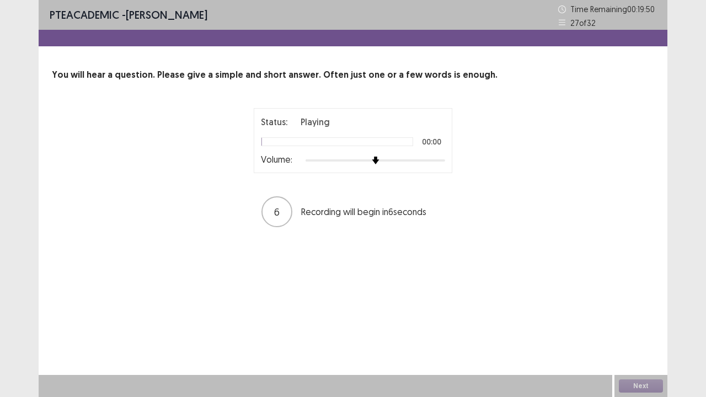
click at [437, 158] on div at bounding box center [376, 160] width 140 height 9
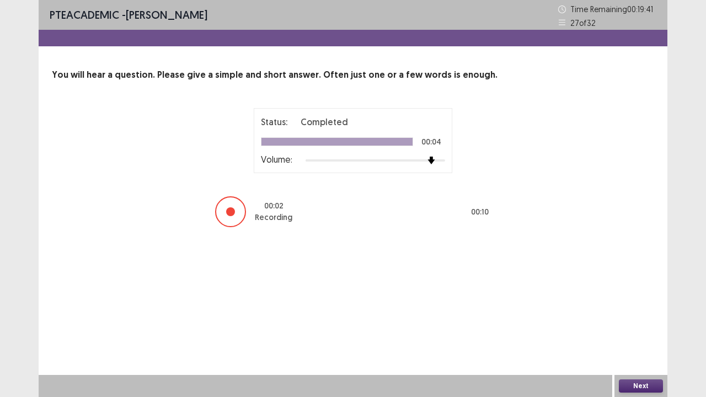
click at [637, 322] on button "Next" at bounding box center [641, 386] width 44 height 13
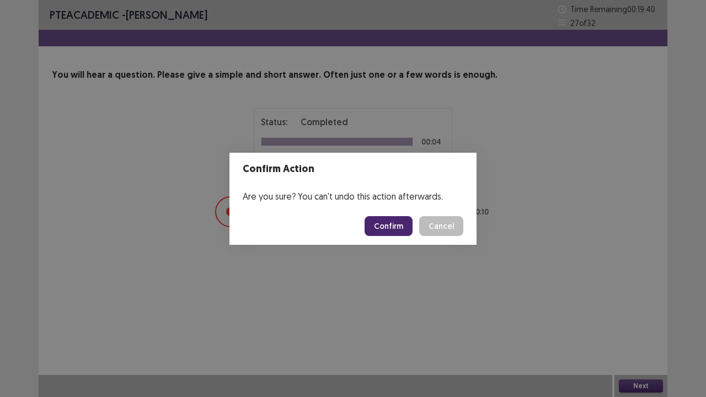
click at [396, 226] on button "Confirm" at bounding box center [389, 226] width 48 height 20
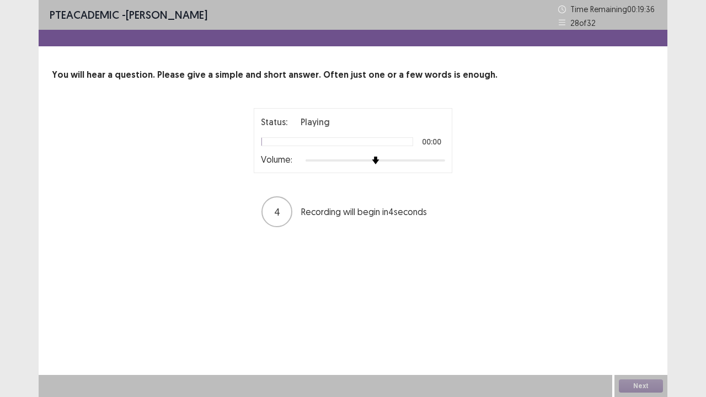
click at [442, 161] on div at bounding box center [376, 160] width 140 height 9
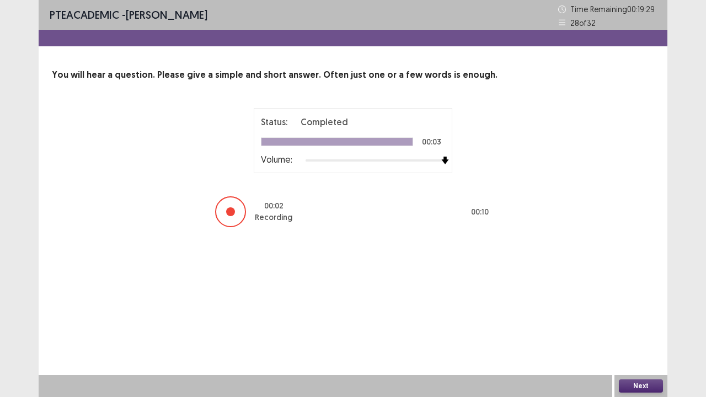
click at [645, 322] on button "Next" at bounding box center [641, 386] width 44 height 13
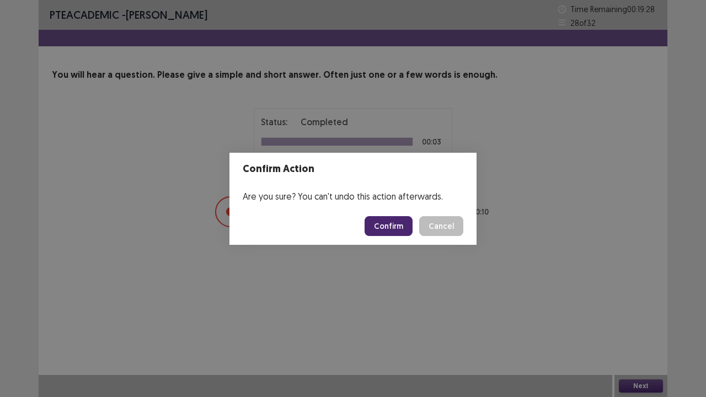
click at [408, 228] on button "Confirm" at bounding box center [389, 226] width 48 height 20
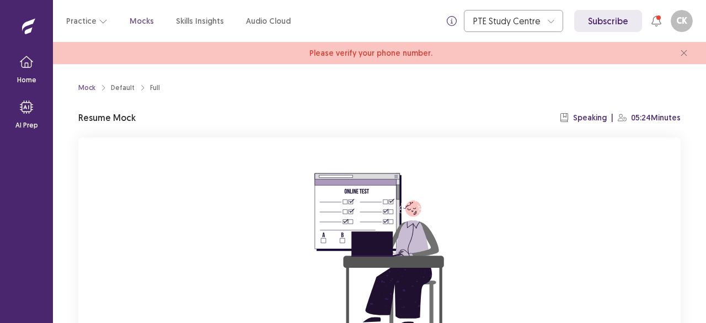
scroll to position [135, 0]
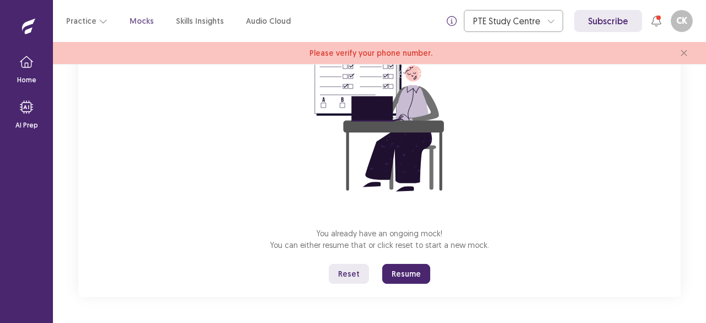
click at [405, 279] on button "Resume" at bounding box center [406, 274] width 48 height 20
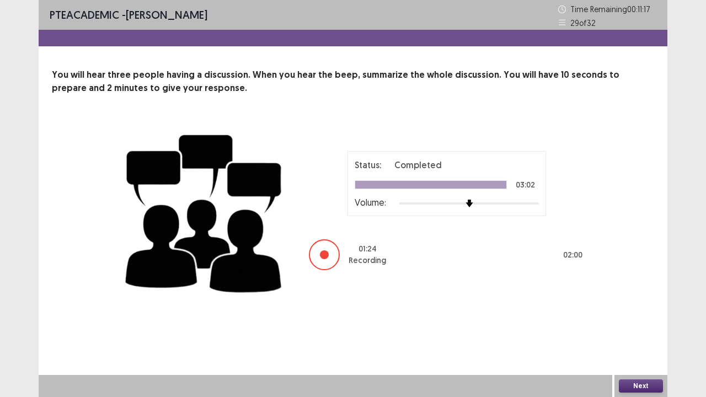
click at [634, 322] on div "Next" at bounding box center [641, 386] width 53 height 22
click at [634, 322] on button "Next" at bounding box center [641, 386] width 44 height 13
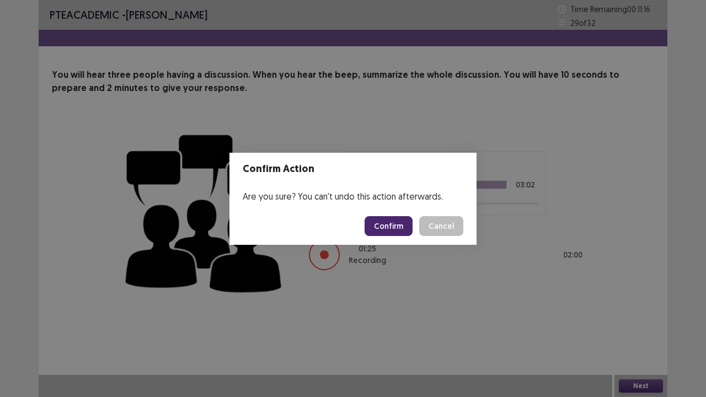
click at [397, 221] on button "Confirm" at bounding box center [389, 226] width 48 height 20
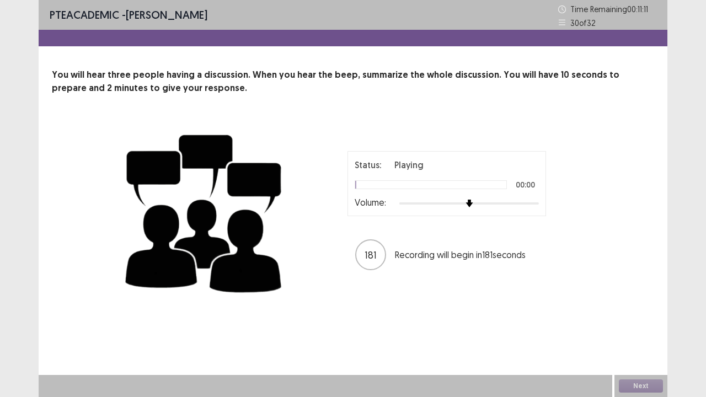
click at [537, 202] on div at bounding box center [469, 203] width 140 height 9
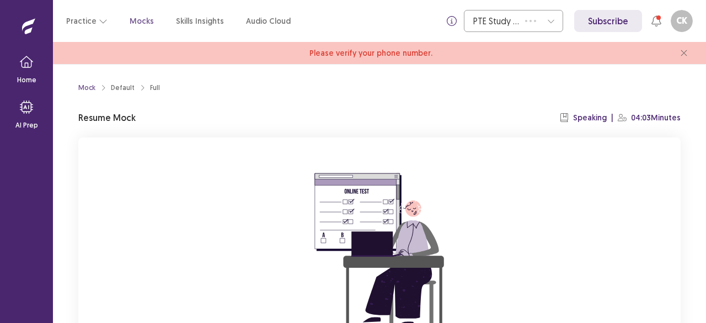
scroll to position [110, 0]
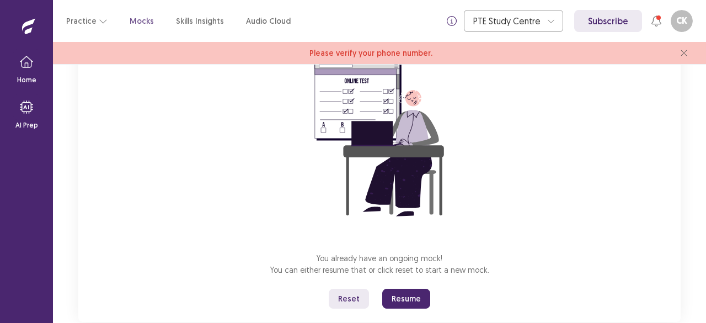
click at [418, 301] on button "Resume" at bounding box center [406, 299] width 48 height 20
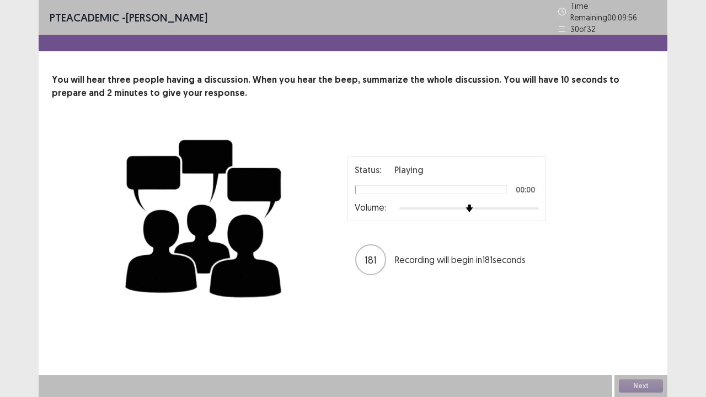
click at [537, 204] on div at bounding box center [469, 208] width 140 height 9
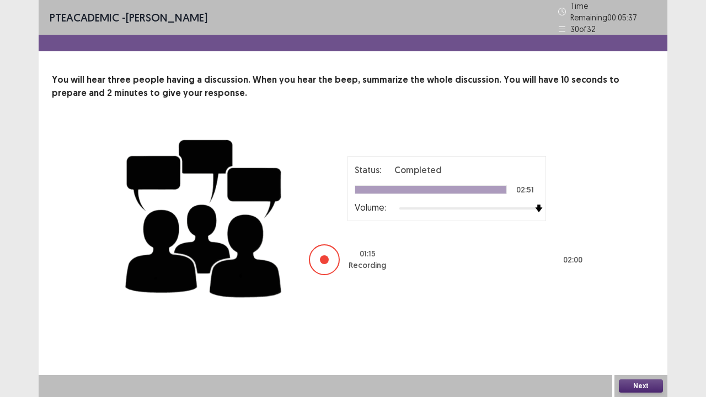
click at [631, 322] on button "Next" at bounding box center [641, 386] width 44 height 13
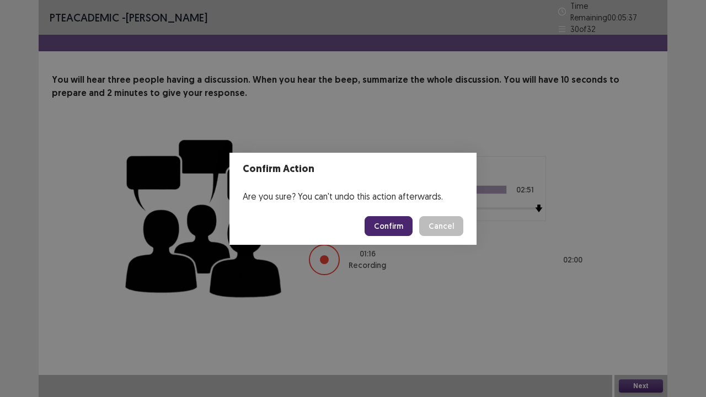
click at [389, 221] on button "Confirm" at bounding box center [389, 226] width 48 height 20
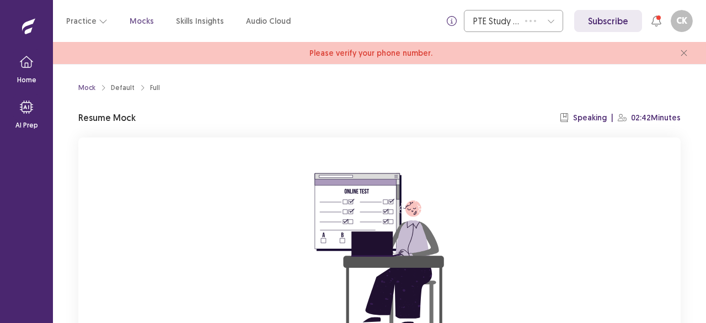
scroll to position [135, 0]
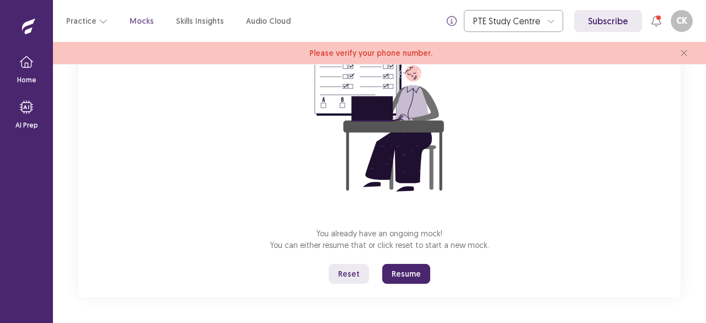
click at [426, 274] on button "Resume" at bounding box center [406, 274] width 48 height 20
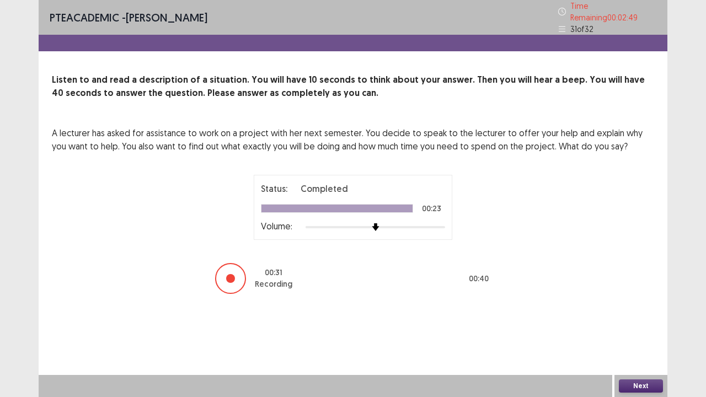
click at [645, 322] on button "Next" at bounding box center [641, 386] width 44 height 13
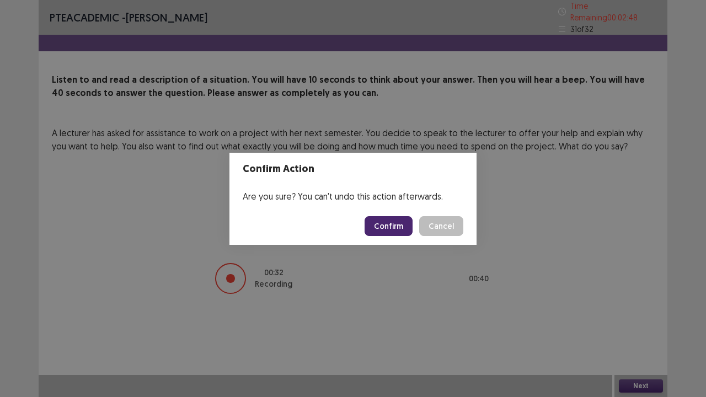
click at [394, 236] on footer "Confirm Cancel" at bounding box center [352, 226] width 247 height 38
click at [397, 229] on button "Confirm" at bounding box center [389, 226] width 48 height 20
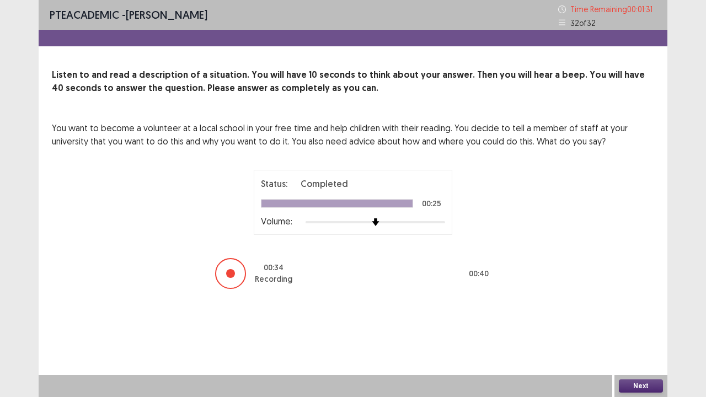
click at [641, 322] on button "Next" at bounding box center [641, 386] width 44 height 13
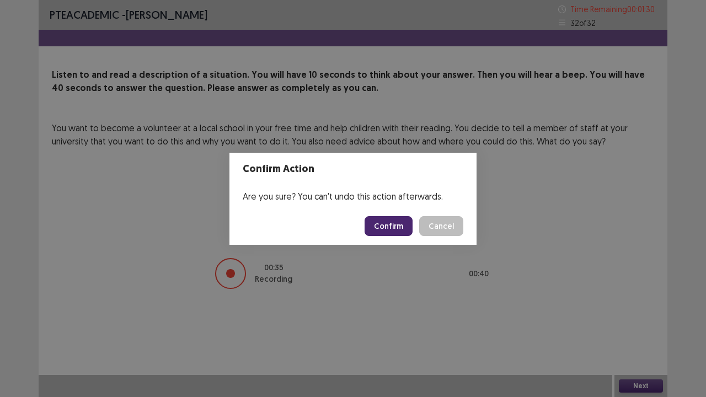
click at [395, 233] on button "Confirm" at bounding box center [389, 226] width 48 height 20
